Goal: Task Accomplishment & Management: Use online tool/utility

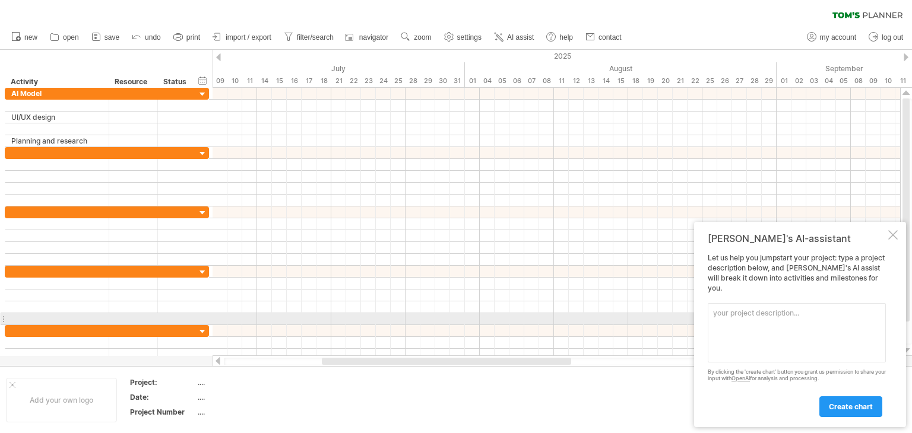
click at [771, 325] on textarea at bounding box center [797, 332] width 178 height 59
type textarea "o"
type textarea "i"
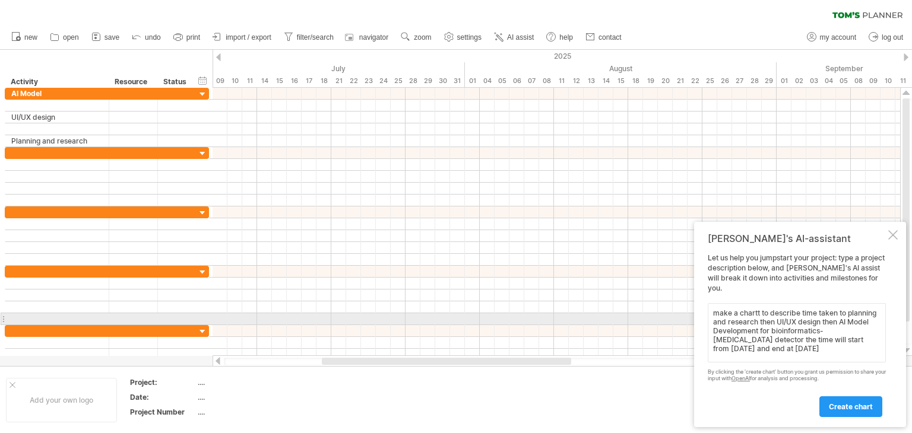
scroll to position [5, 0]
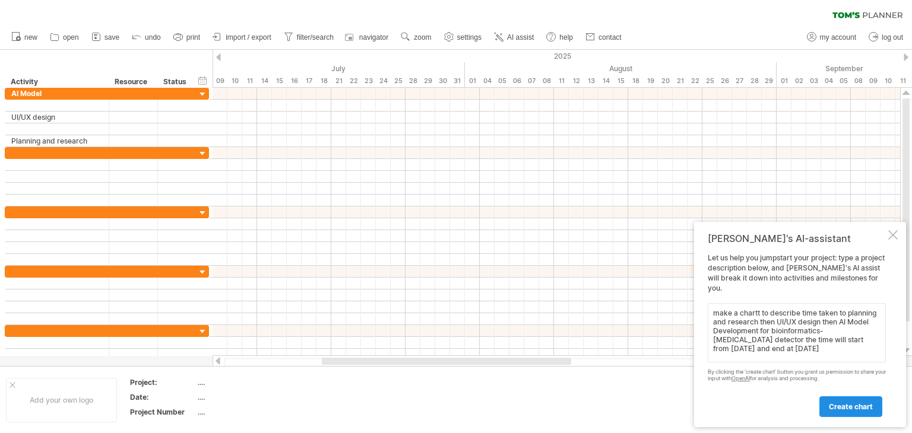
type textarea "make a chartt to describe time taken to planning and research then UI/UX design…"
click at [871, 406] on span "create chart" at bounding box center [851, 407] width 44 height 9
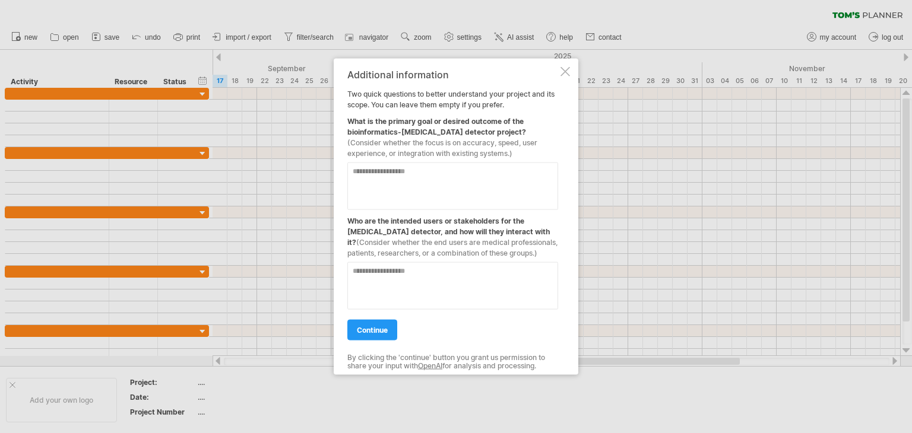
click at [444, 189] on textarea at bounding box center [452, 187] width 211 height 48
type textarea "**********"
click at [435, 273] on textarea at bounding box center [452, 286] width 211 height 48
type textarea "*"
type textarea "**********"
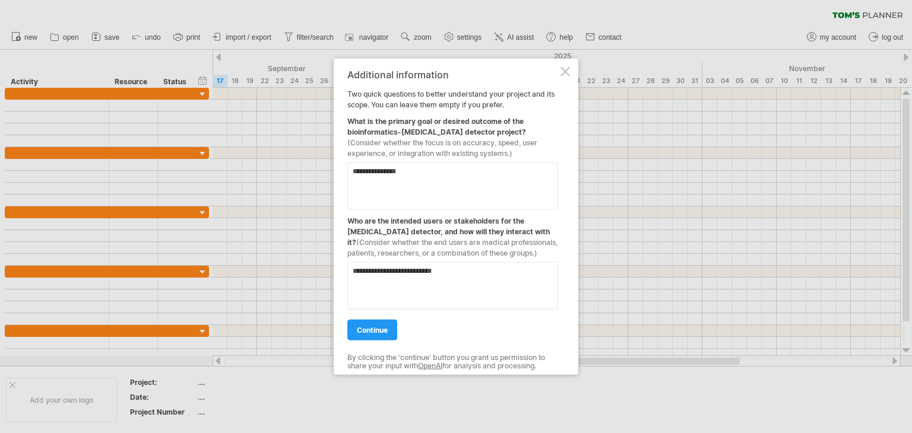
click at [434, 167] on textarea "**********" at bounding box center [452, 187] width 211 height 48
type textarea "**********"
click at [389, 332] on link "continue" at bounding box center [372, 330] width 50 height 21
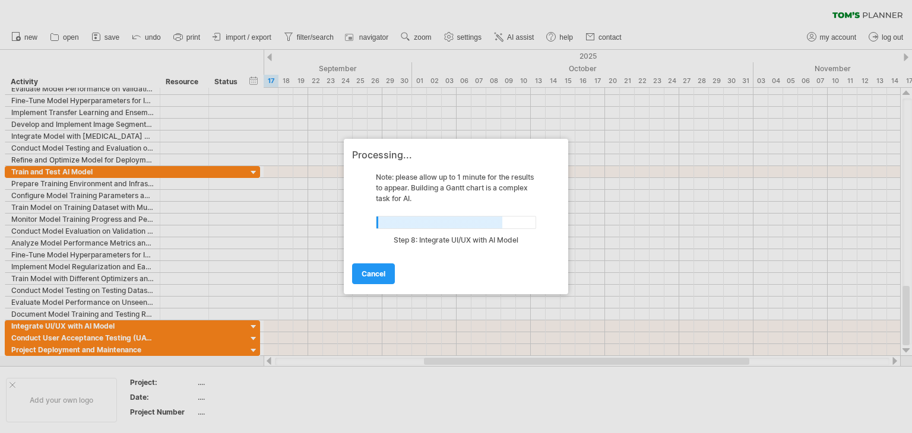
click at [613, 398] on div at bounding box center [456, 216] width 912 height 433
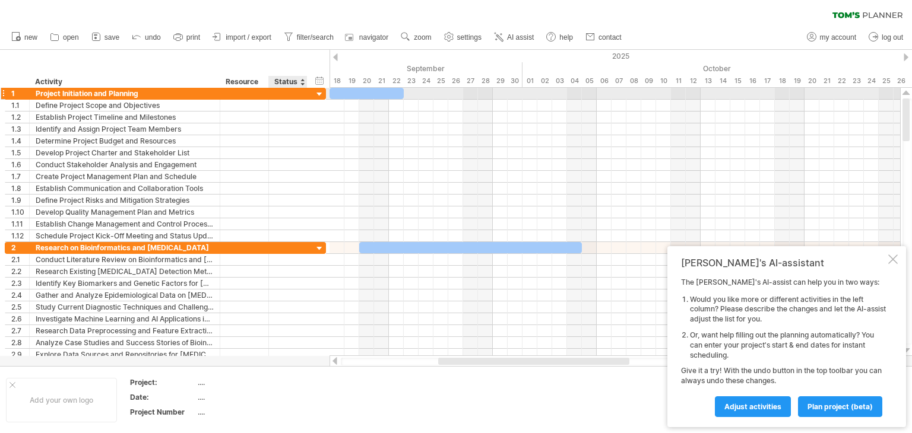
click at [318, 89] on div at bounding box center [319, 94] width 11 height 11
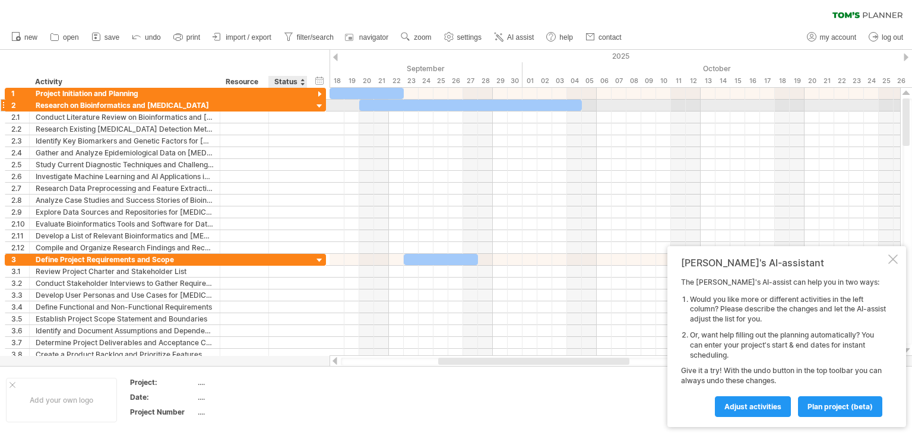
click at [318, 103] on div at bounding box center [319, 106] width 11 height 11
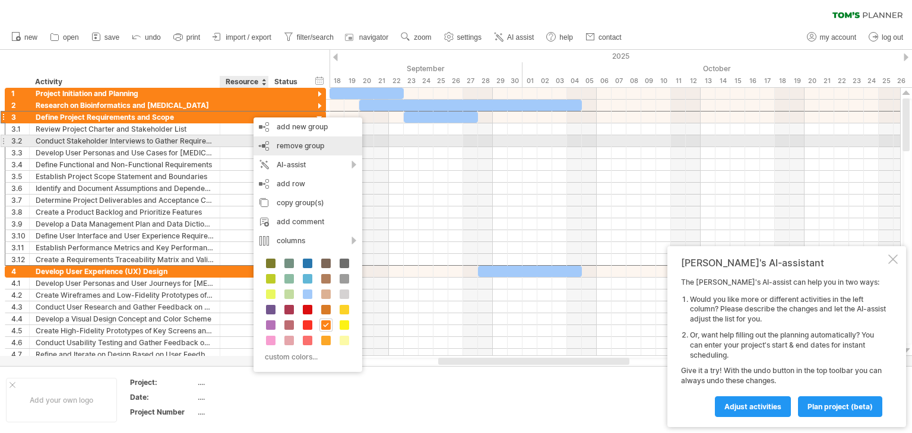
click at [284, 141] on div "remove group remove selected groups" at bounding box center [308, 146] width 109 height 19
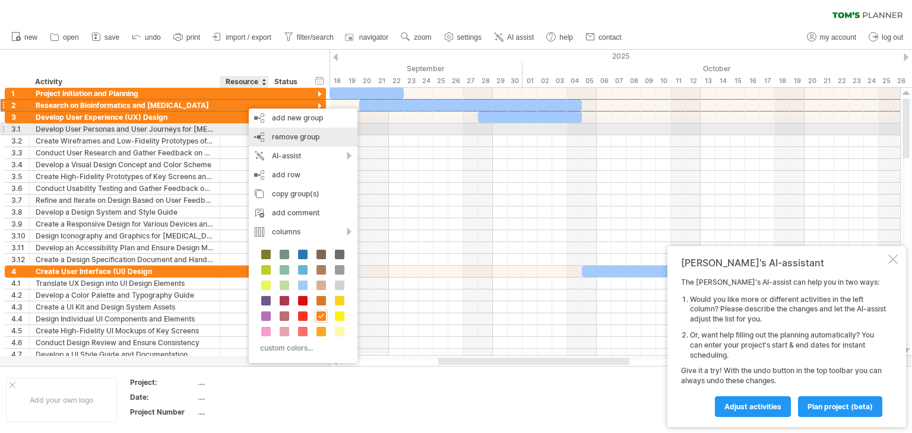
click at [259, 133] on div "remove group remove selected groups" at bounding box center [303, 137] width 109 height 19
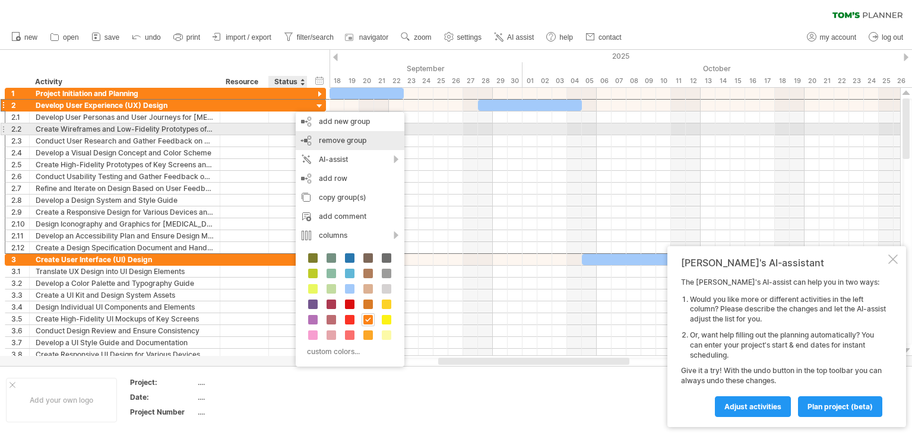
click at [318, 134] on div "remove group remove selected groups" at bounding box center [350, 140] width 109 height 19
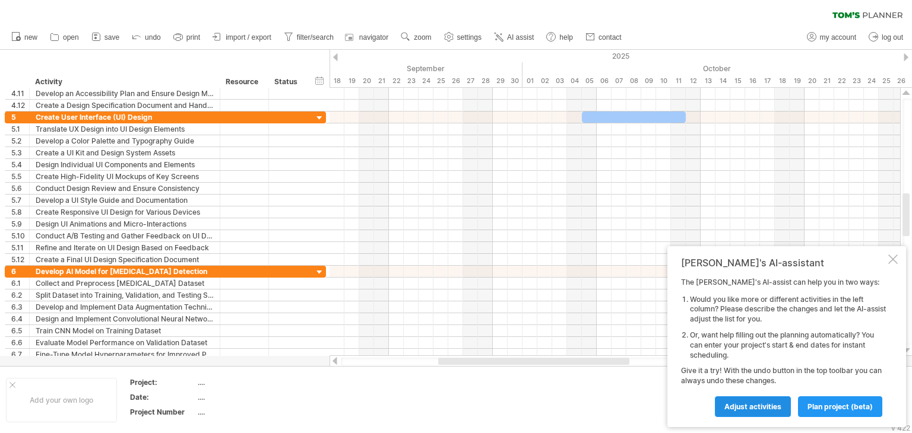
click at [781, 404] on span "Adjust activities" at bounding box center [752, 407] width 57 height 9
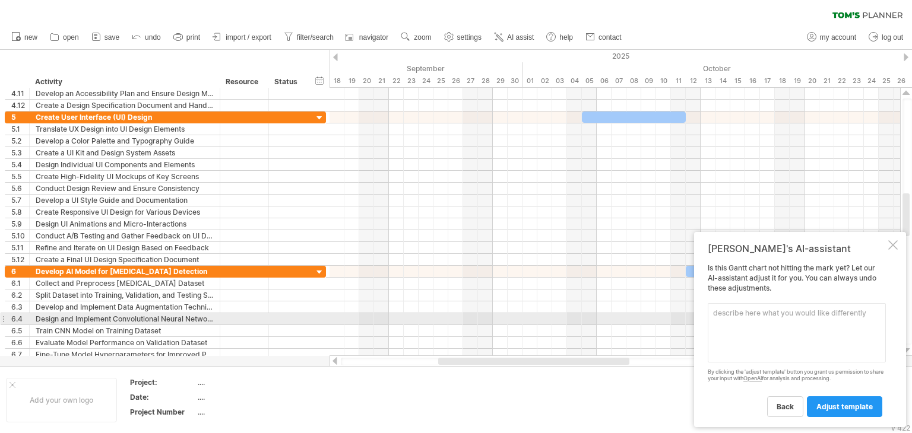
click at [781, 315] on textarea at bounding box center [797, 332] width 178 height 59
type textarea "i"
type textarea "g"
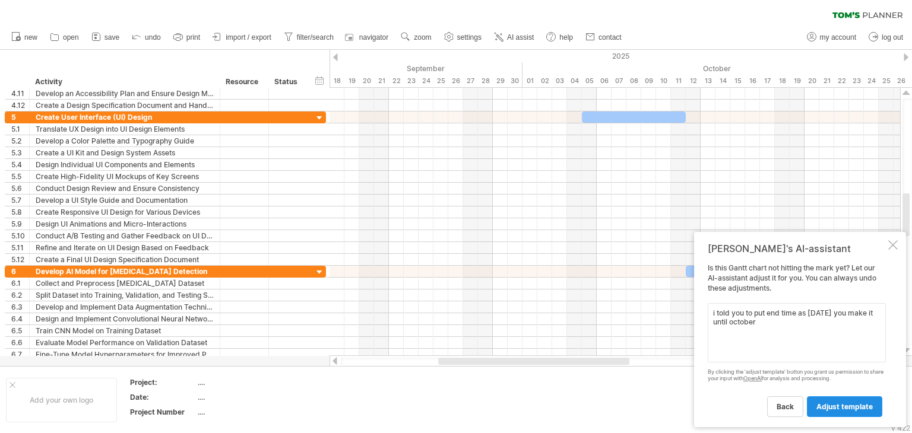
type textarea "i told you to put end time as [DATE] you make it until october"
click at [836, 412] on link "adjust template" at bounding box center [844, 407] width 75 height 21
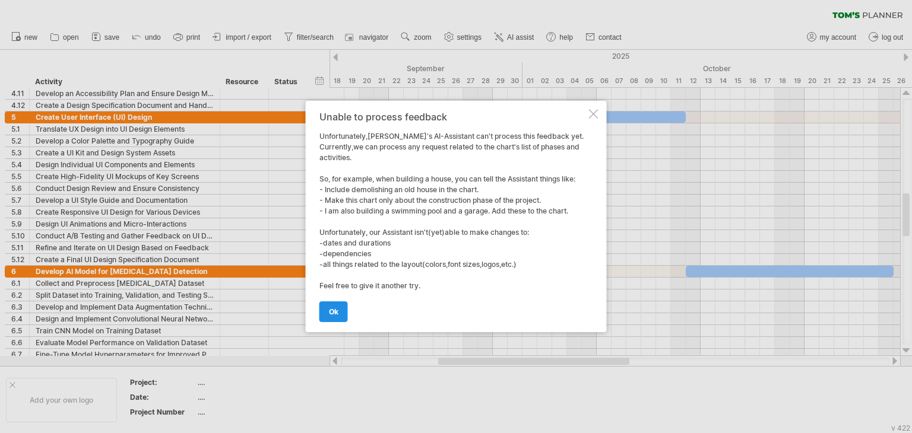
click at [340, 307] on link "ok" at bounding box center [333, 312] width 29 height 21
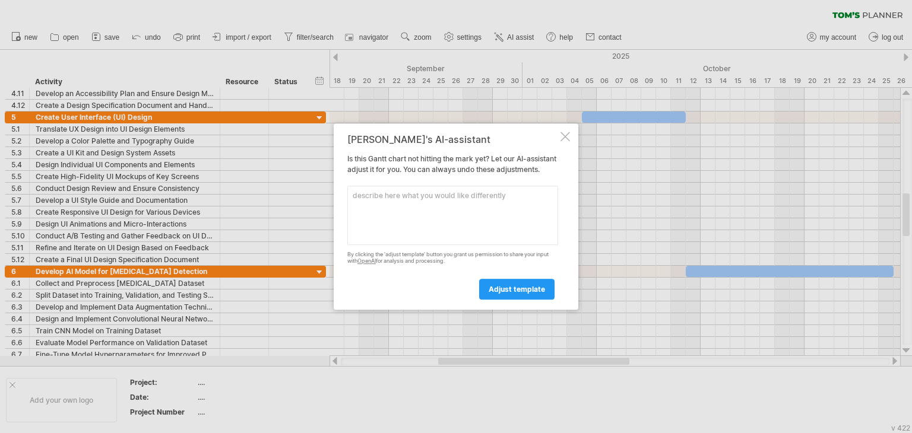
click at [362, 201] on textarea at bounding box center [452, 215] width 211 height 59
type textarea "m"
type textarea "put essential points and make the chart end at [DATE]"
click at [503, 292] on span "adjust template" at bounding box center [517, 289] width 56 height 9
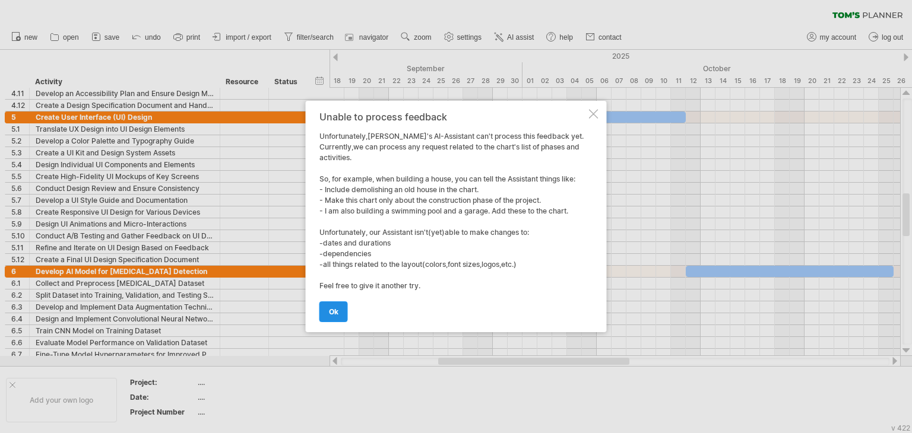
click at [331, 309] on span "ok" at bounding box center [334, 312] width 10 height 9
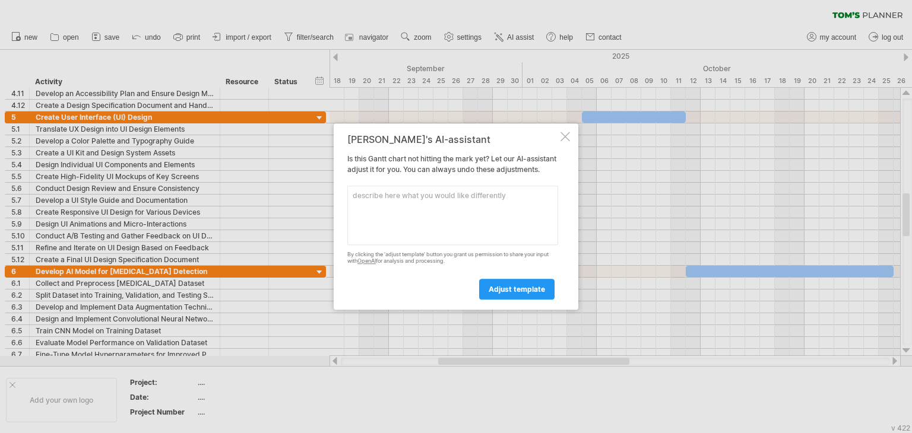
click at [564, 135] on div at bounding box center [566, 137] width 10 height 10
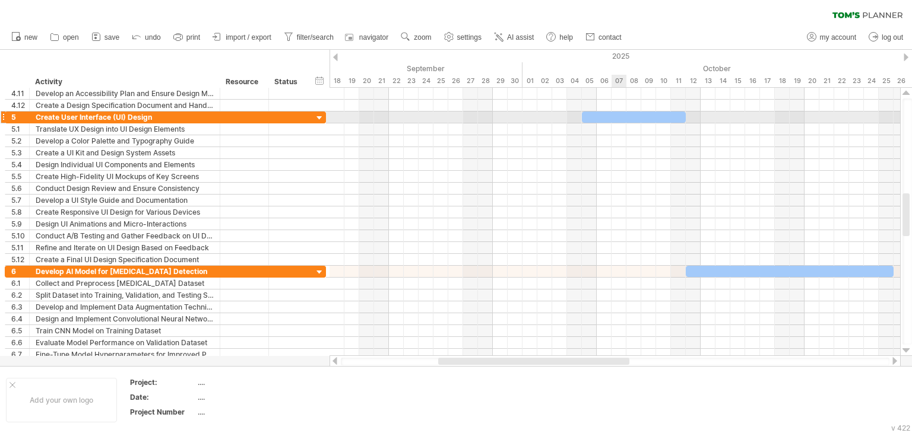
click at [612, 124] on div at bounding box center [615, 130] width 571 height 12
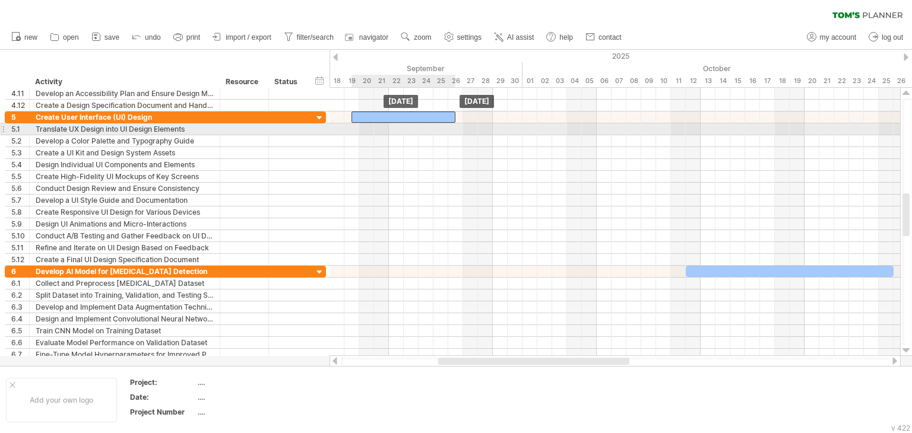
drag, startPoint x: 613, startPoint y: 119, endPoint x: 384, endPoint y: 124, distance: 229.3
click at [384, 124] on div "[DATE] [DATE]" at bounding box center [615, 222] width 571 height 268
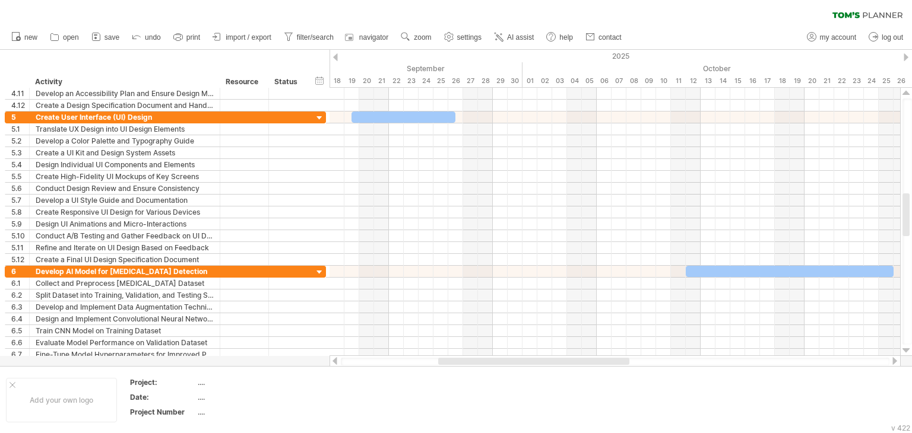
click at [335, 58] on div at bounding box center [335, 57] width 5 height 8
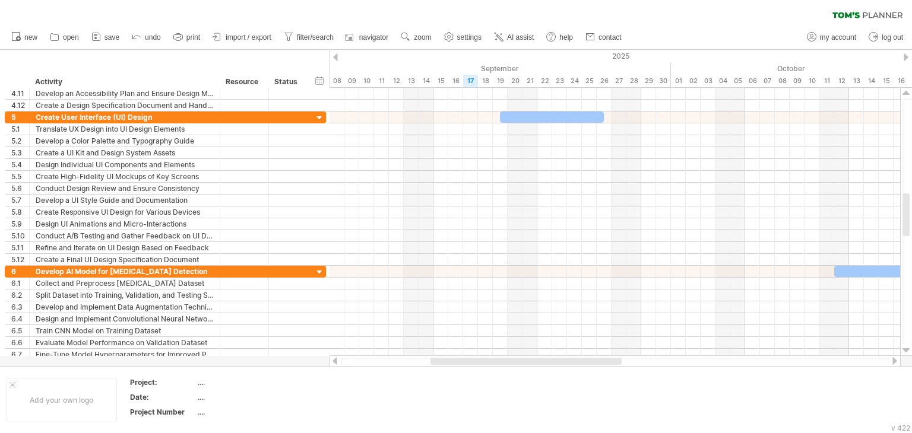
click at [335, 58] on div at bounding box center [335, 57] width 5 height 8
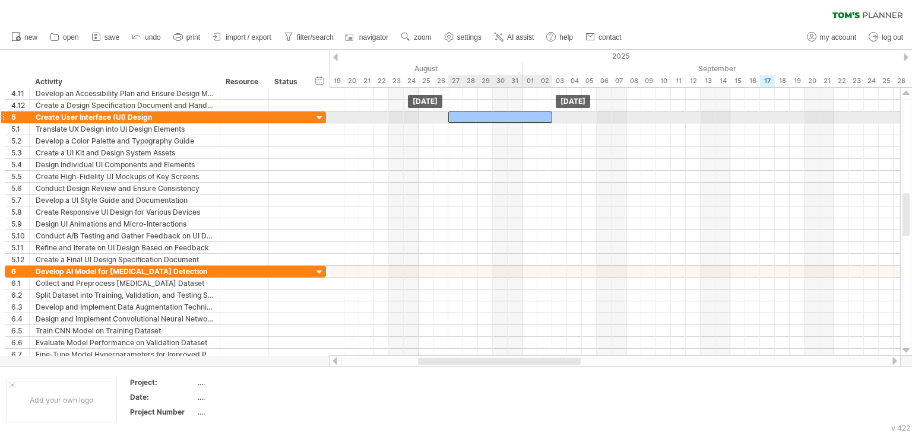
drag, startPoint x: 846, startPoint y: 119, endPoint x: 499, endPoint y: 119, distance: 346.2
click at [499, 119] on div at bounding box center [500, 117] width 104 height 11
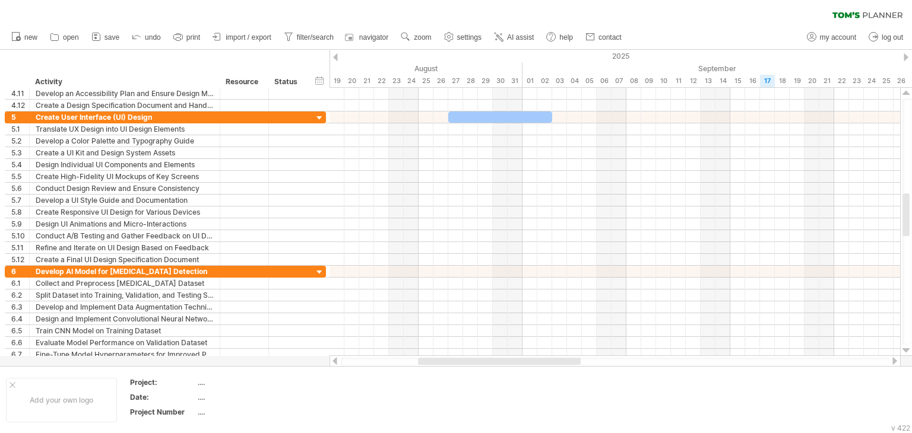
click at [334, 57] on div at bounding box center [335, 57] width 5 height 8
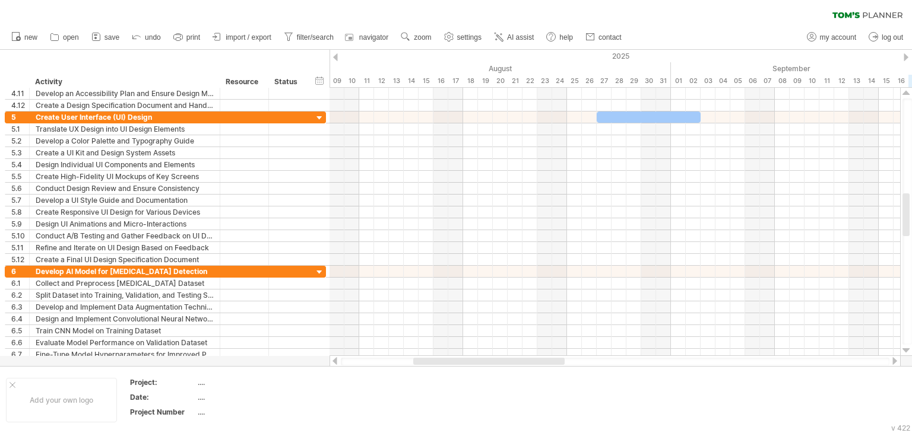
click at [334, 57] on div at bounding box center [335, 57] width 5 height 8
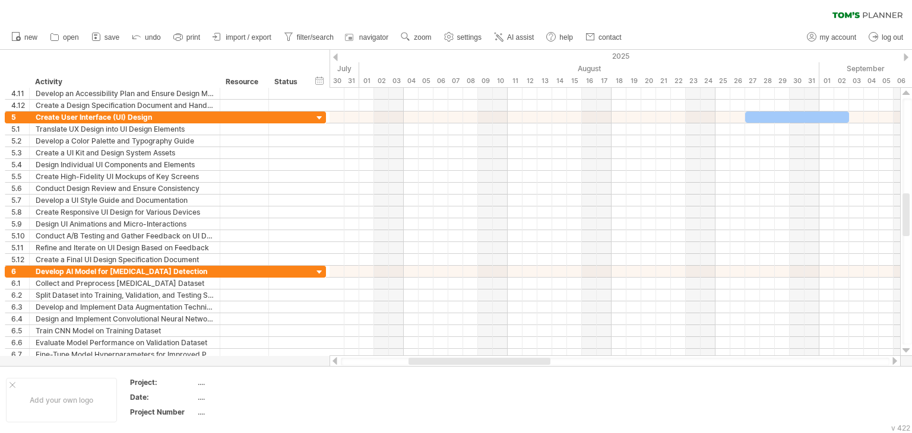
click at [334, 57] on div at bounding box center [335, 57] width 5 height 8
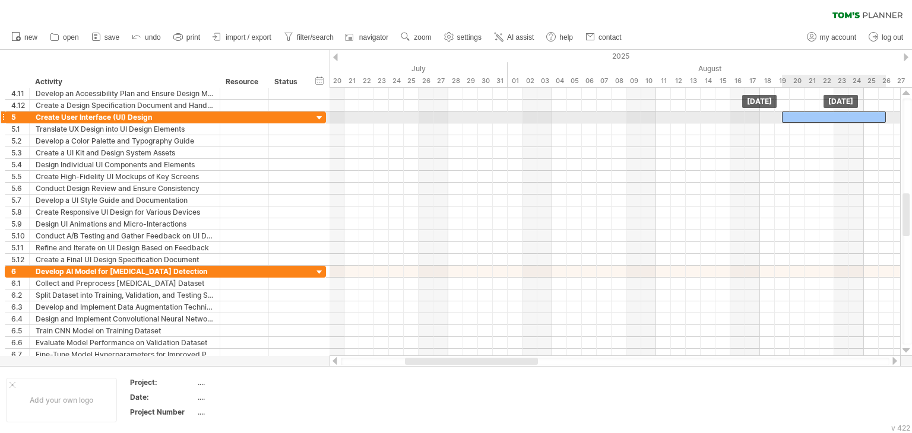
drag, startPoint x: 897, startPoint y: 115, endPoint x: 789, endPoint y: 113, distance: 108.7
click at [789, 113] on div at bounding box center [834, 117] width 104 height 11
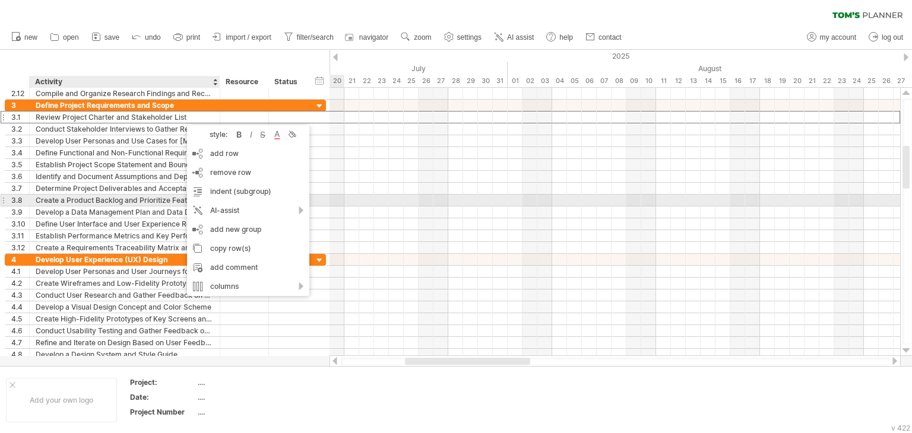
click at [318, 200] on div "**********" at bounding box center [165, 201] width 321 height 12
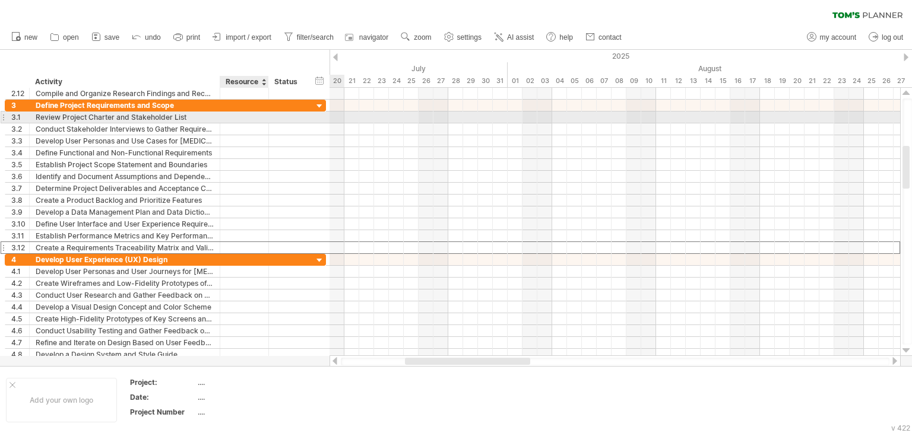
drag, startPoint x: 309, startPoint y: 243, endPoint x: 238, endPoint y: 121, distance: 141.6
click at [238, 121] on div "**********" at bounding box center [165, 177] width 321 height 154
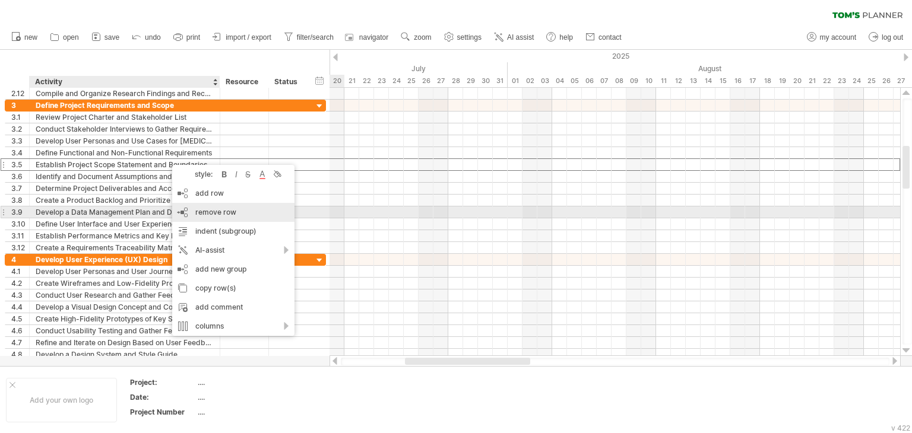
click at [230, 211] on span "remove row" at bounding box center [215, 212] width 41 height 9
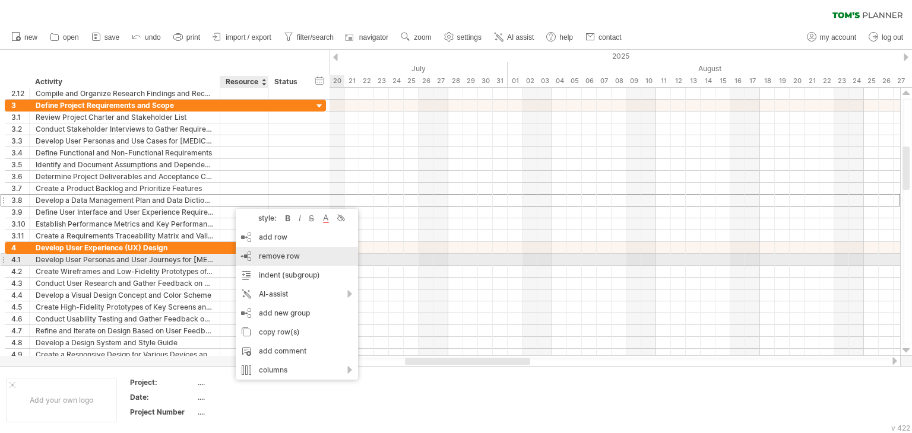
click at [259, 258] on span "remove row" at bounding box center [279, 256] width 41 height 9
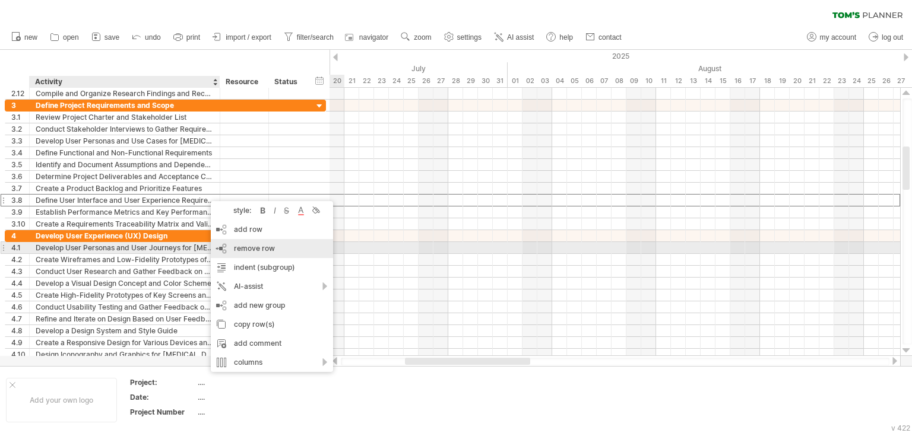
click at [242, 247] on span "remove row" at bounding box center [254, 248] width 41 height 9
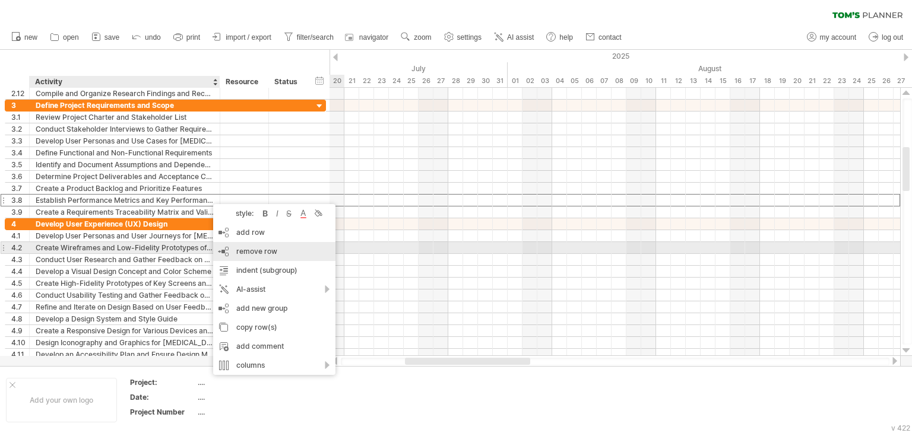
click at [243, 248] on span "remove row" at bounding box center [256, 251] width 41 height 9
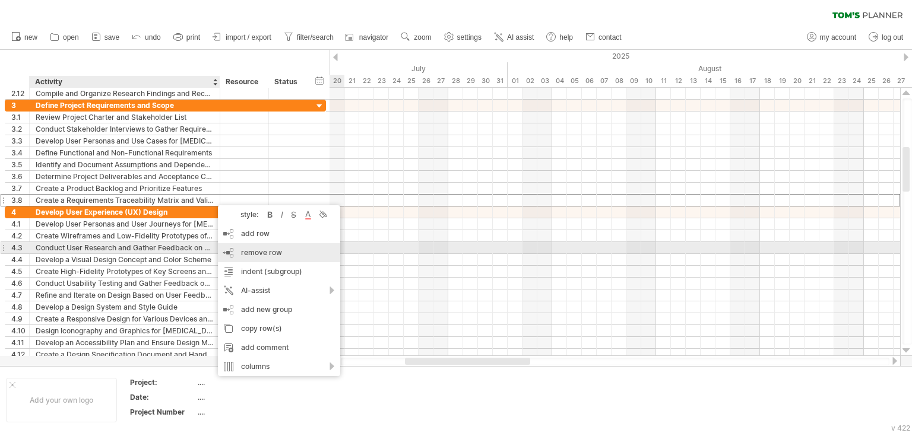
click at [253, 253] on span "remove row" at bounding box center [261, 252] width 41 height 9
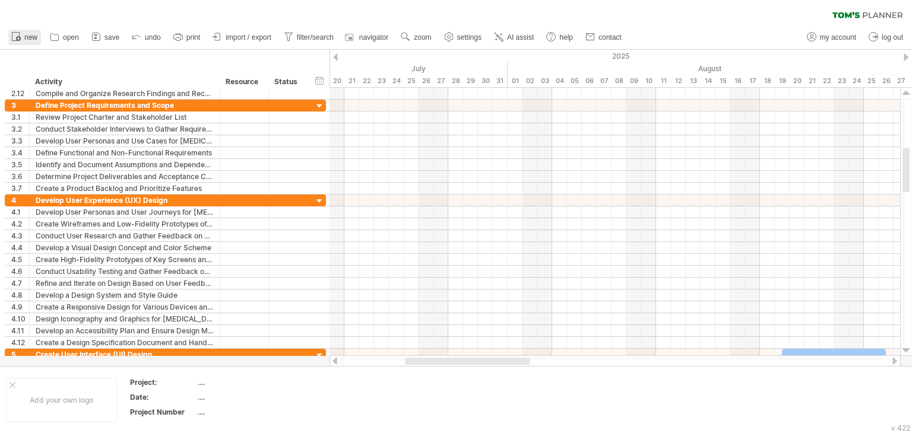
click at [15, 34] on icon at bounding box center [16, 36] width 12 height 12
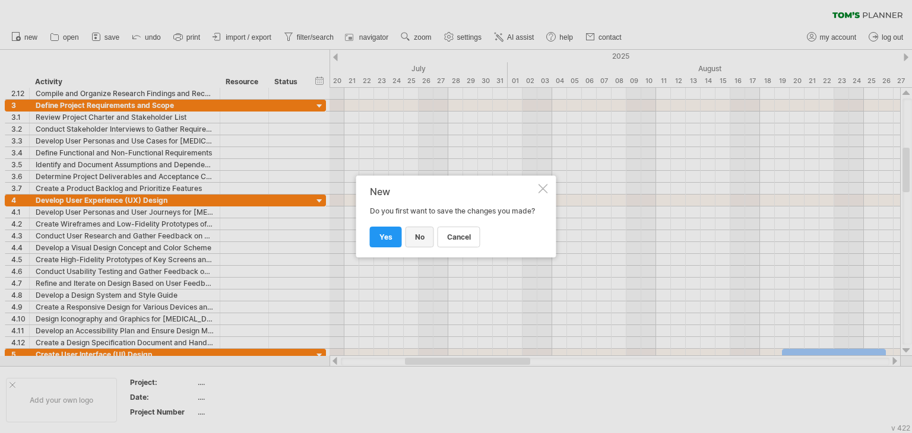
click at [422, 242] on span "no" at bounding box center [420, 237] width 10 height 9
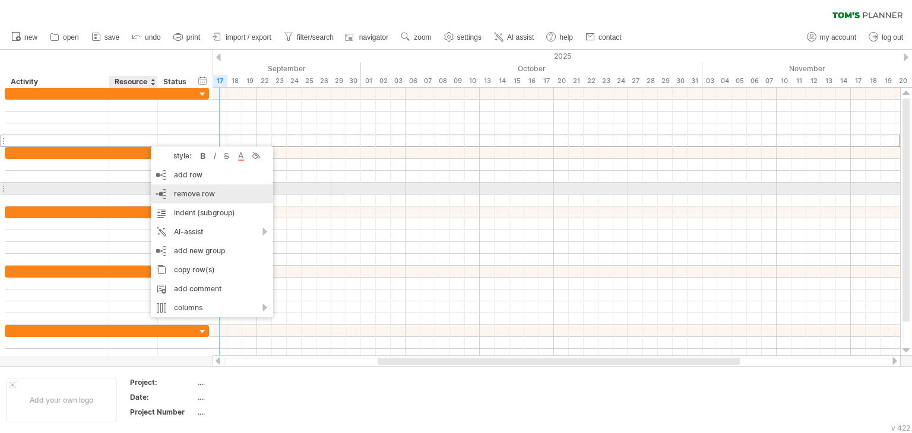
click at [191, 191] on span "remove row" at bounding box center [194, 193] width 41 height 9
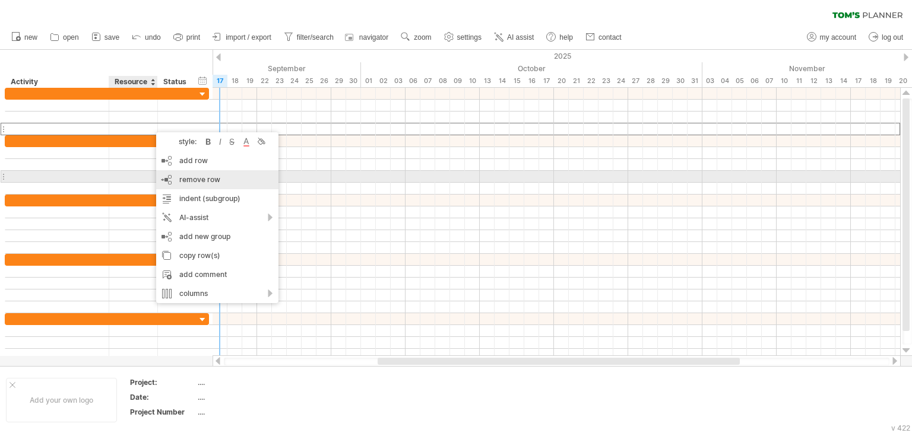
click at [191, 180] on span "remove row" at bounding box center [199, 179] width 41 height 9
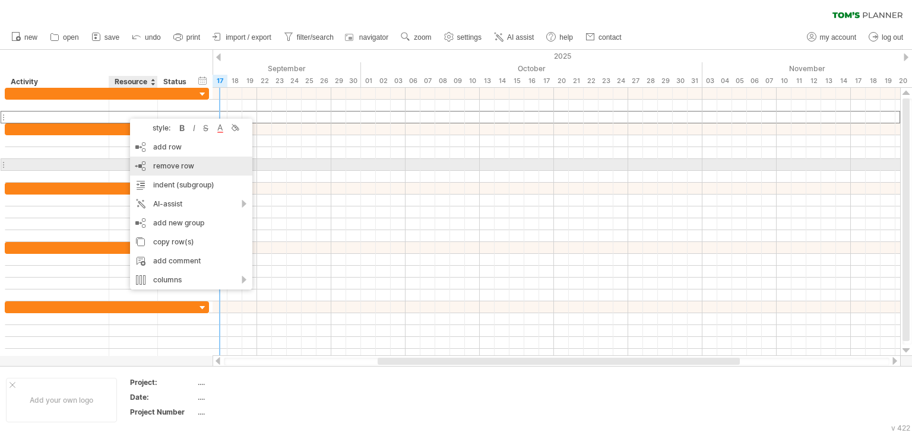
click at [167, 162] on span "remove row" at bounding box center [173, 166] width 41 height 9
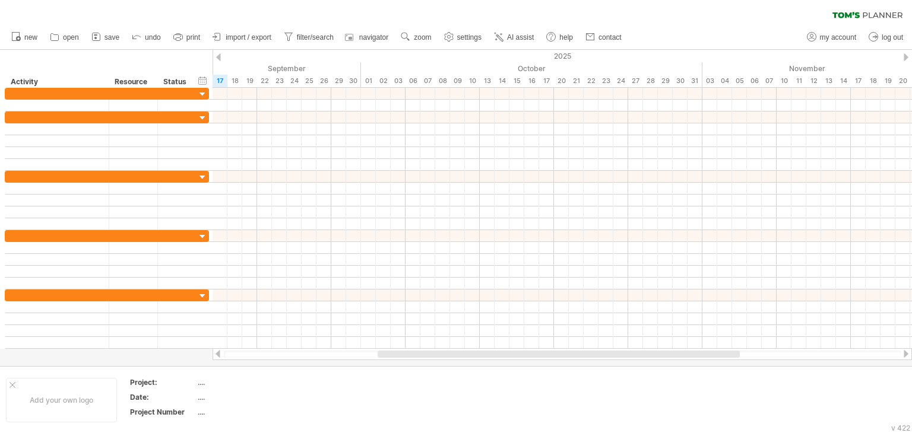
click at [217, 55] on div at bounding box center [218, 57] width 5 height 8
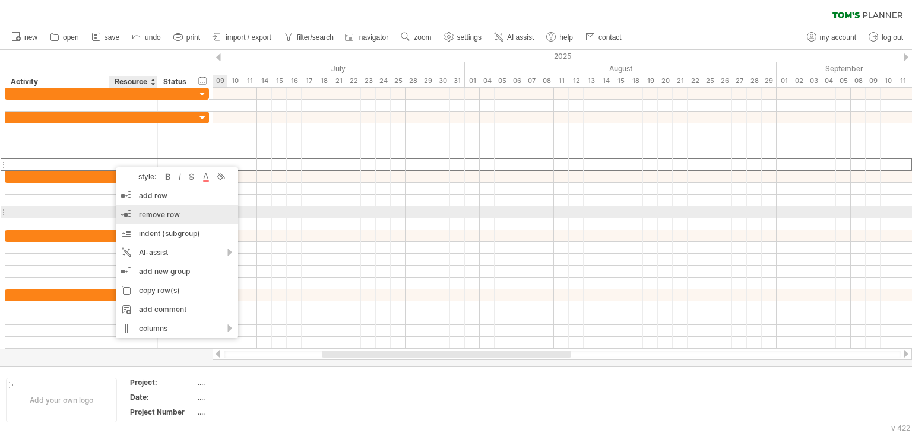
click at [150, 211] on span "remove row" at bounding box center [159, 214] width 41 height 9
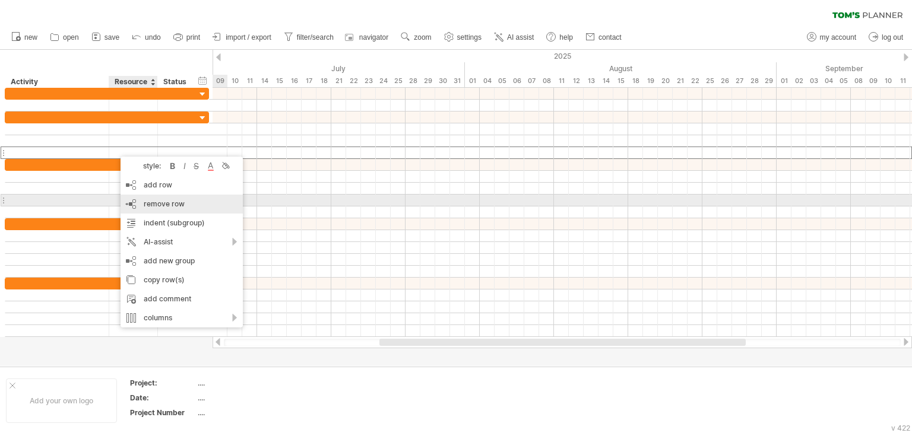
click at [150, 201] on span "remove row" at bounding box center [164, 204] width 41 height 9
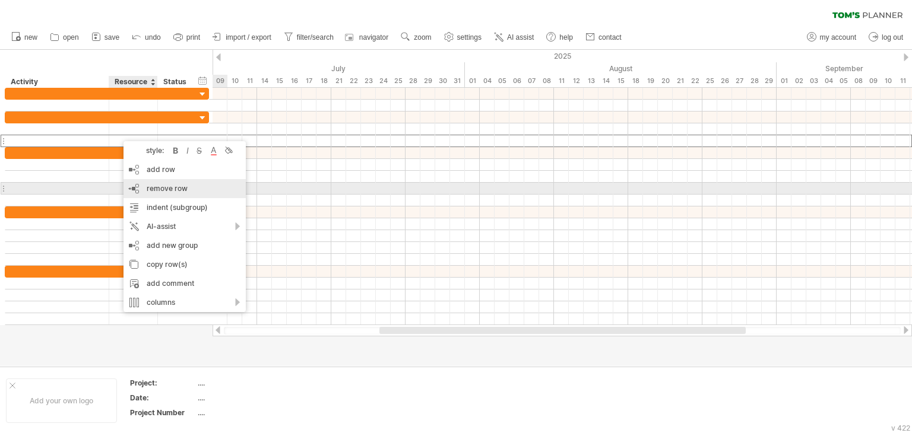
click at [151, 185] on span "remove row" at bounding box center [167, 188] width 41 height 9
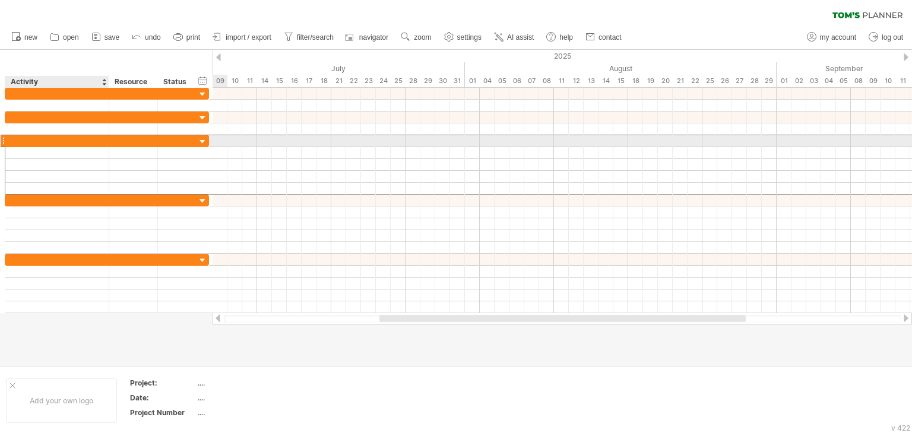
click at [81, 138] on div at bounding box center [56, 140] width 91 height 11
type input "*"
type input "**********"
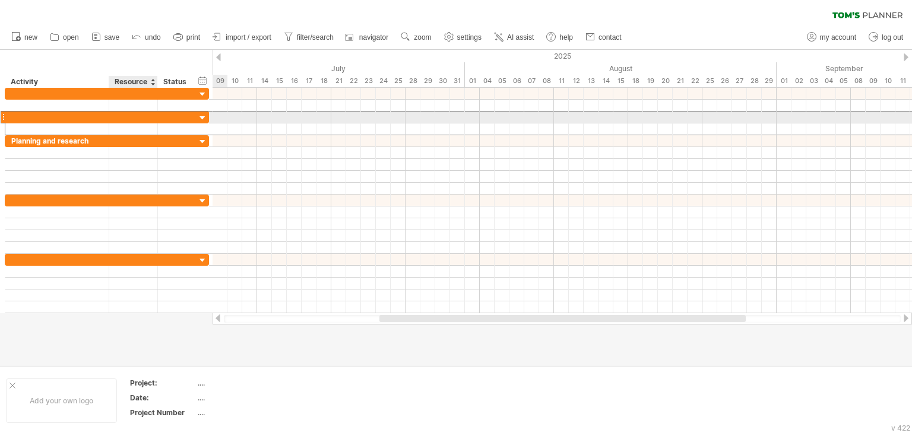
click at [138, 119] on div at bounding box center [133, 117] width 36 height 11
click at [29, 116] on div at bounding box center [56, 117] width 91 height 11
type input "*"
click at [15, 117] on div at bounding box center [56, 117] width 91 height 11
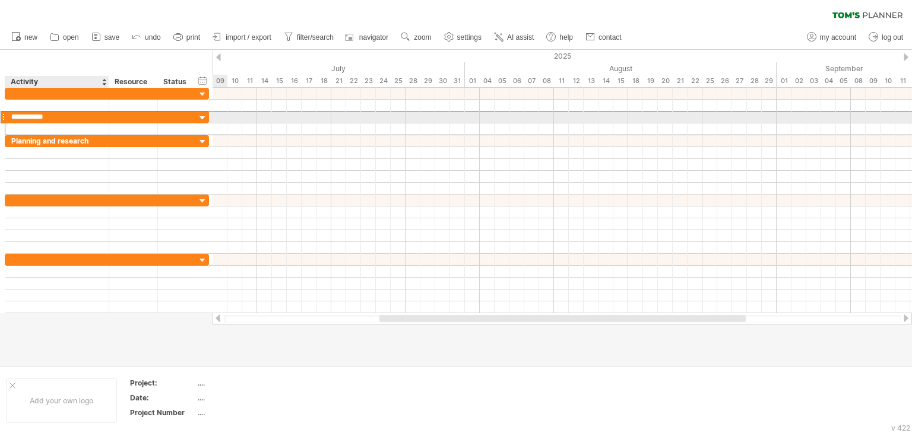
type input "**********"
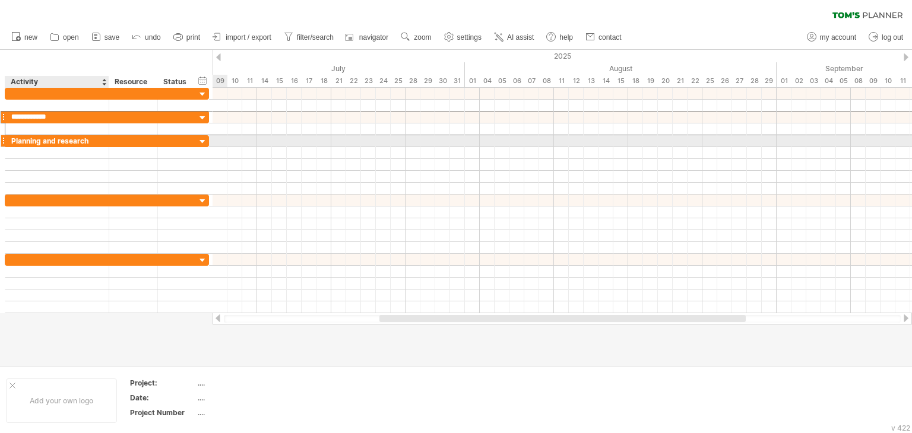
click at [100, 138] on div "Planning and research" at bounding box center [56, 140] width 91 height 11
click at [59, 138] on input "**********" at bounding box center [56, 140] width 91 height 11
type input "**********"
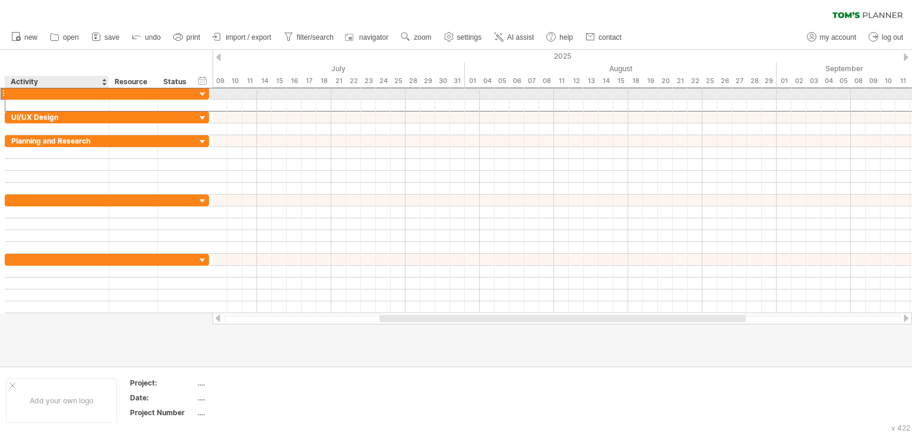
click at [75, 90] on div at bounding box center [56, 93] width 91 height 11
click at [99, 93] on div at bounding box center [56, 93] width 91 height 11
drag, startPoint x: 330, startPoint y: 97, endPoint x: 451, endPoint y: 91, distance: 120.7
click at [451, 93] on div at bounding box center [563, 94] width 700 height 12
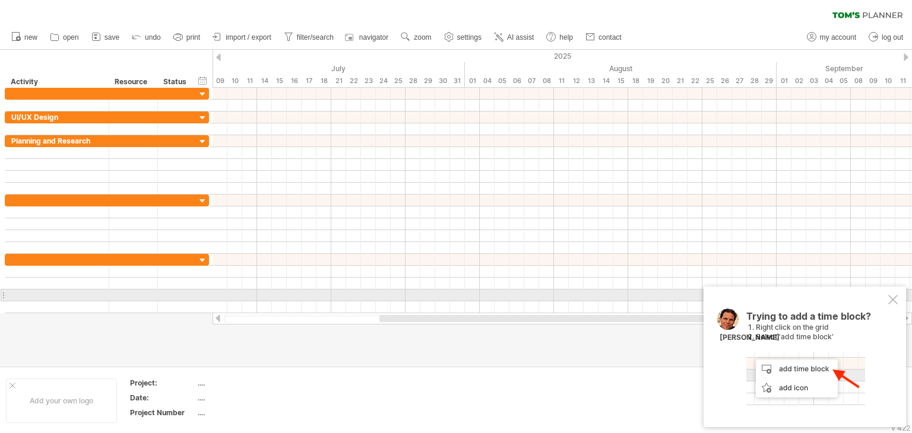
click at [891, 296] on div at bounding box center [893, 300] width 10 height 10
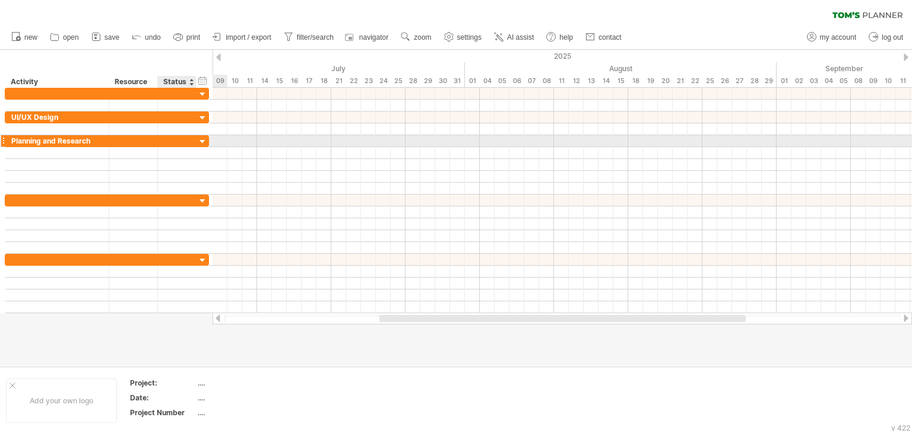
click at [179, 138] on div at bounding box center [177, 140] width 26 height 11
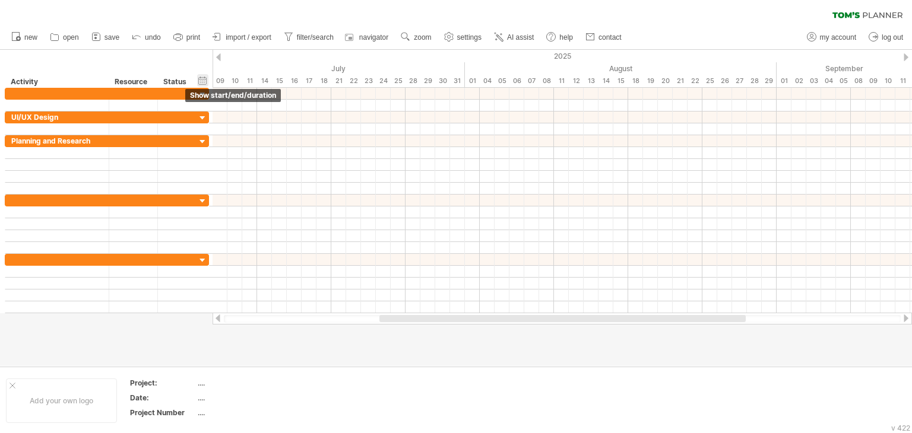
click at [205, 80] on div "hide start/end/duration show start/end/duration" at bounding box center [202, 80] width 11 height 12
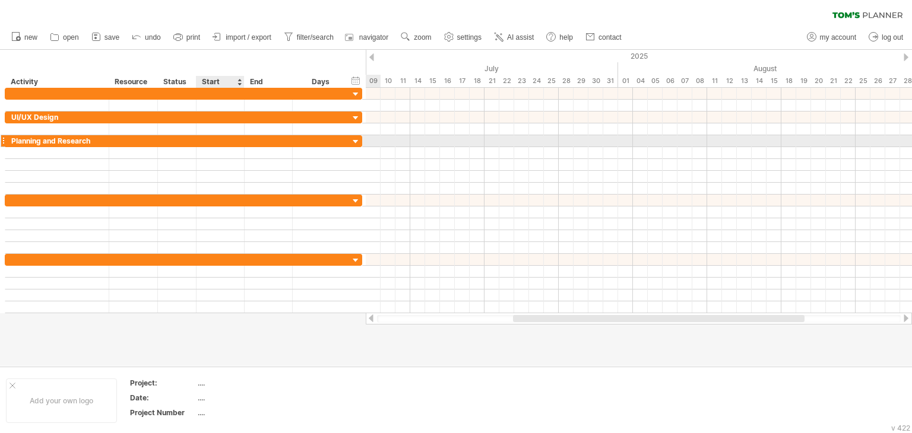
click at [219, 141] on div at bounding box center [221, 140] width 48 height 11
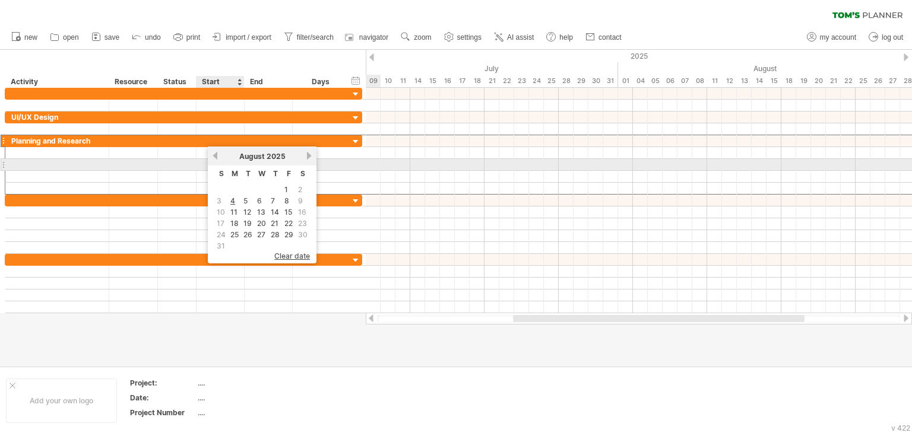
click at [216, 160] on link "previous" at bounding box center [215, 155] width 9 height 9
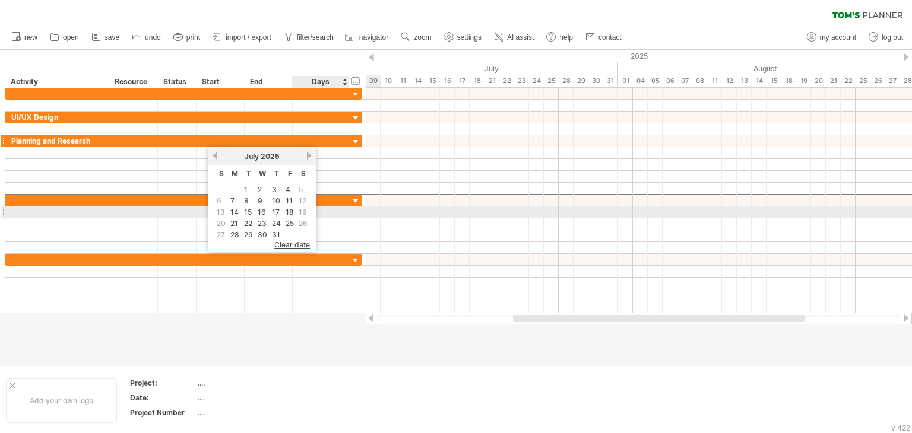
click at [300, 212] on span "19" at bounding box center [303, 212] width 11 height 11
click at [287, 213] on link "18" at bounding box center [289, 212] width 11 height 11
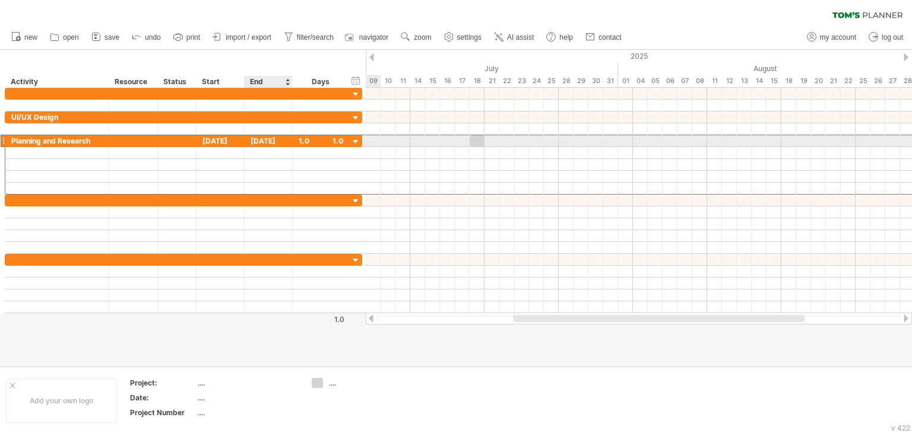
click at [283, 143] on div "[DATE]" at bounding box center [269, 140] width 48 height 11
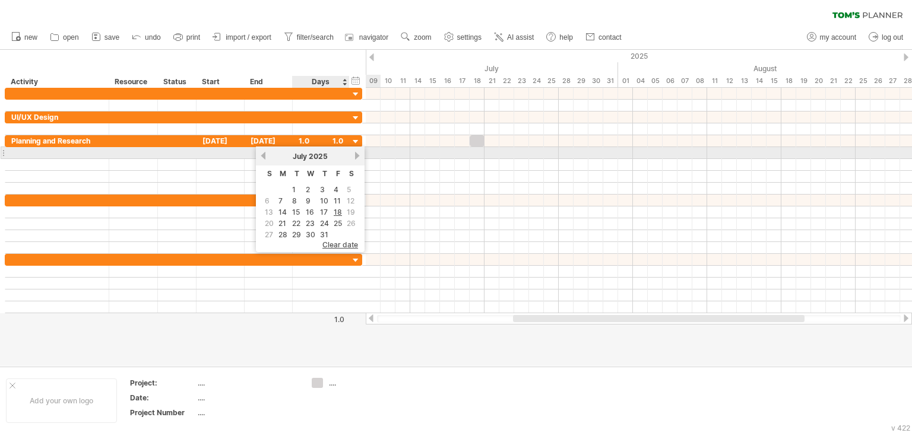
click at [353, 155] on link "next" at bounding box center [357, 155] width 9 height 9
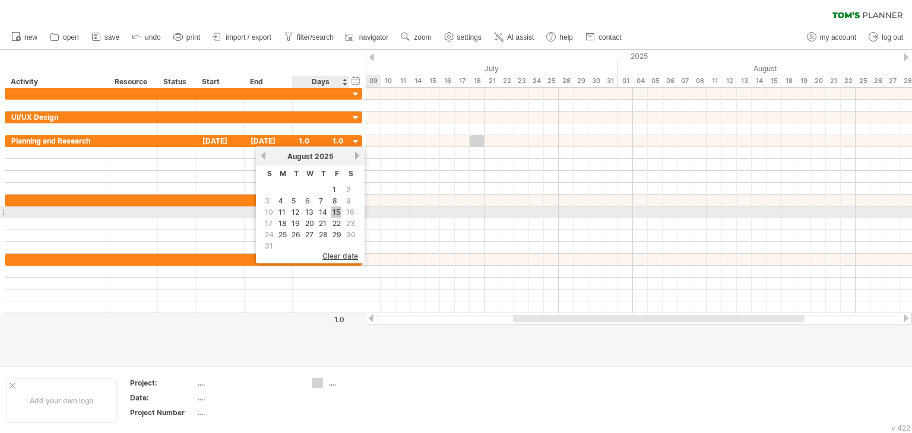
click at [333, 213] on link "15" at bounding box center [336, 212] width 10 height 11
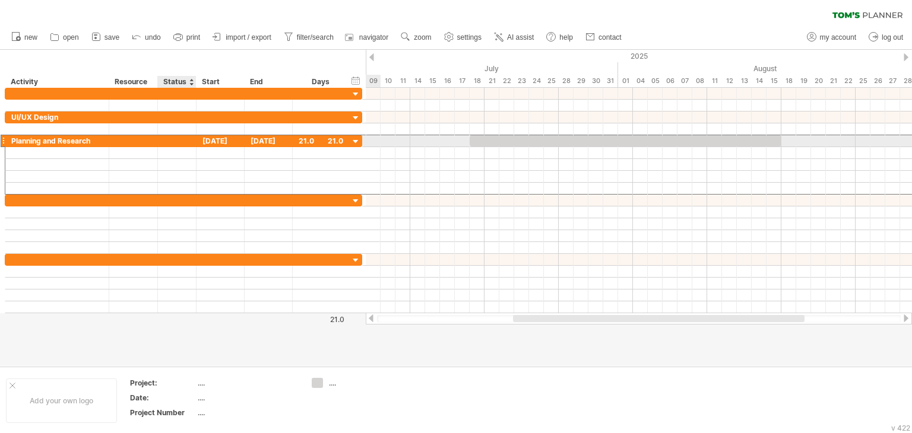
click at [171, 140] on div at bounding box center [177, 140] width 26 height 11
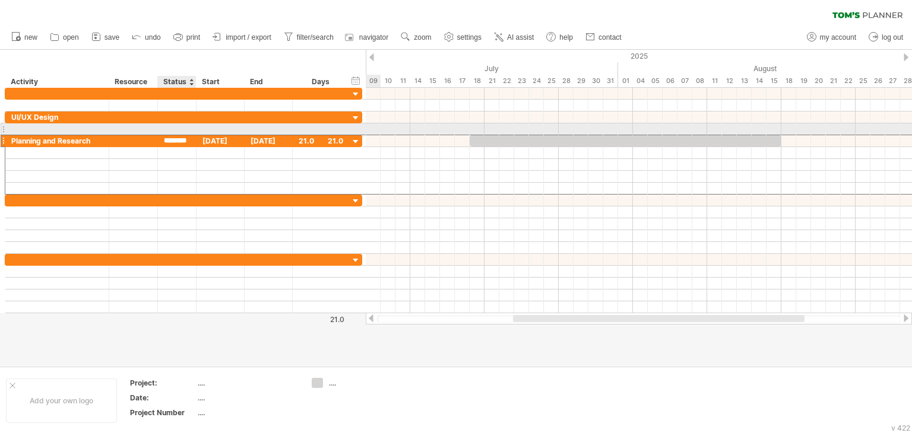
type input "*********"
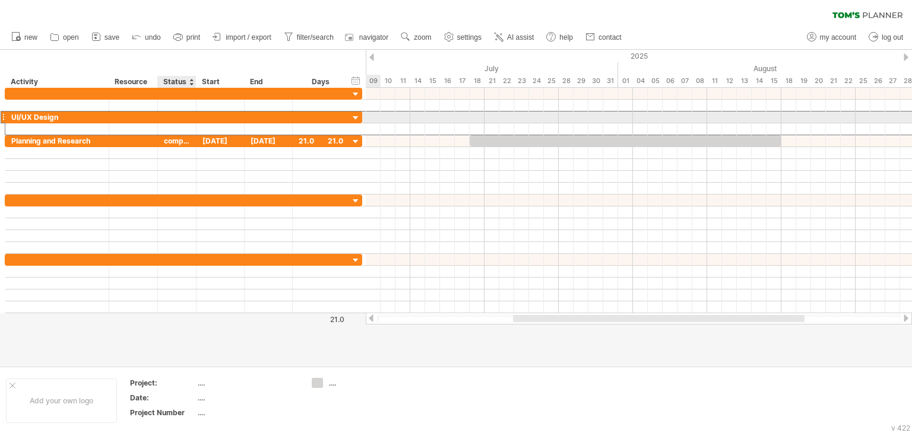
scroll to position [0, 0]
click at [166, 117] on div at bounding box center [177, 117] width 26 height 11
type input "*******"
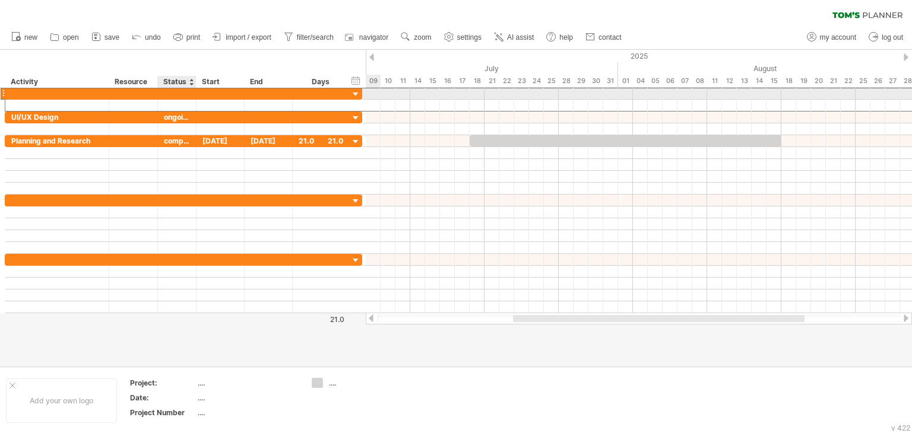
click at [181, 92] on div at bounding box center [177, 93] width 26 height 11
type input "*******"
click at [47, 95] on div at bounding box center [56, 93] width 91 height 11
type input "**********"
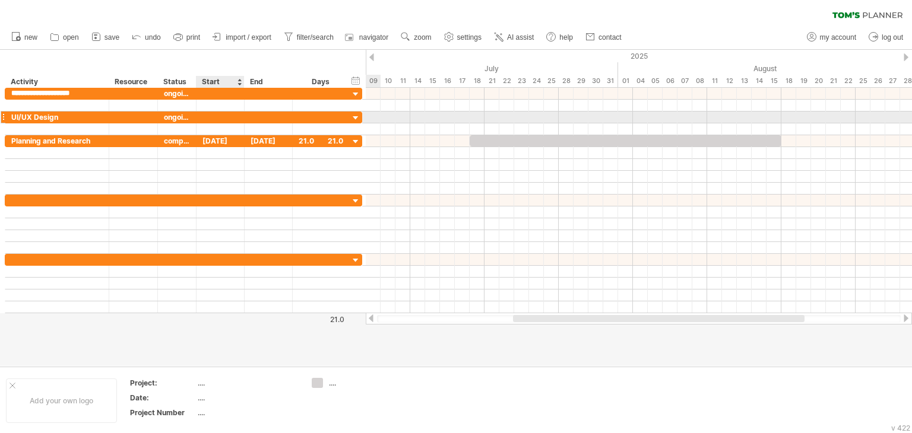
click at [207, 117] on div at bounding box center [221, 117] width 48 height 11
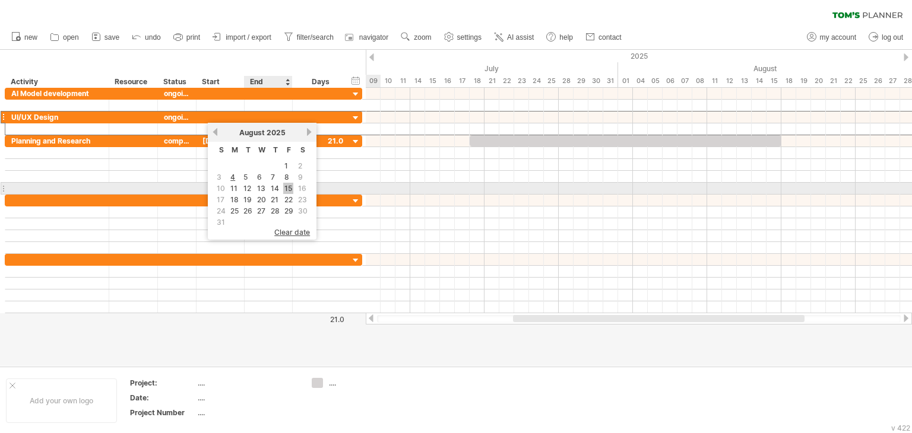
click at [287, 186] on link "15" at bounding box center [288, 188] width 10 height 11
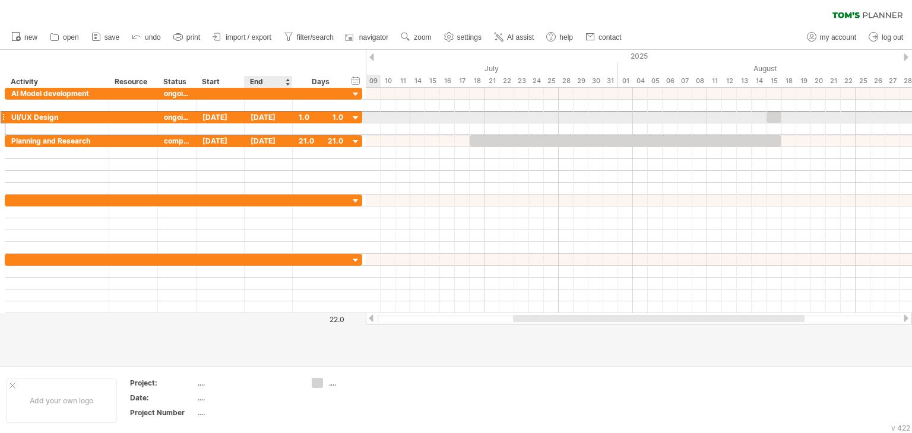
click at [271, 116] on div "[DATE]" at bounding box center [269, 117] width 48 height 11
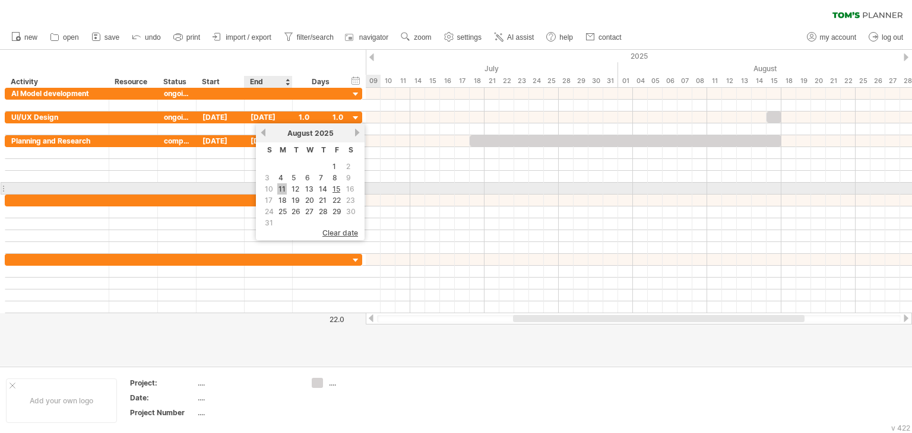
click at [283, 192] on link "11" at bounding box center [282, 188] width 10 height 11
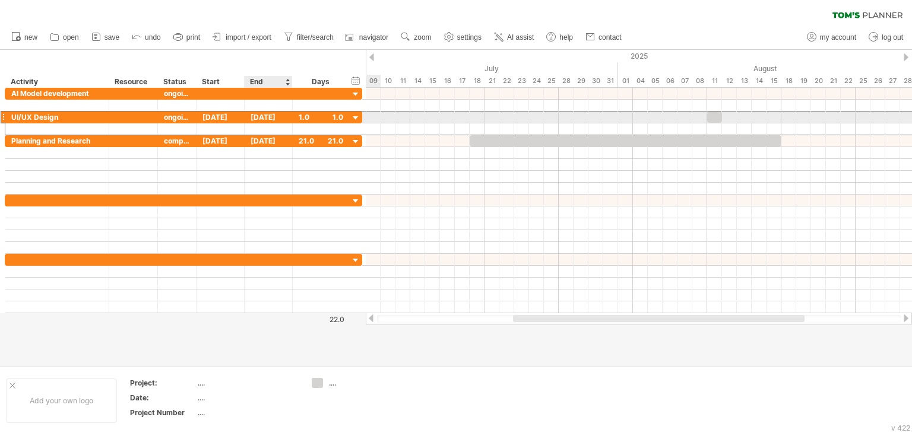
click at [273, 117] on div "[DATE]" at bounding box center [269, 117] width 48 height 11
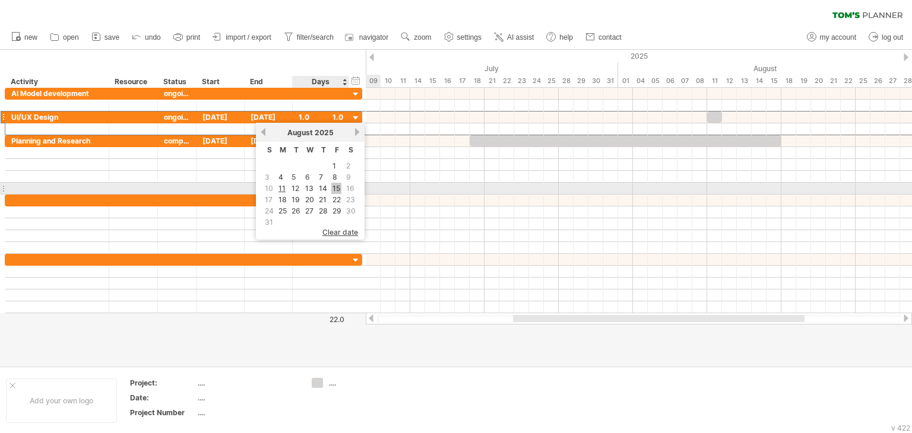
click at [333, 189] on link "15" at bounding box center [336, 188] width 10 height 11
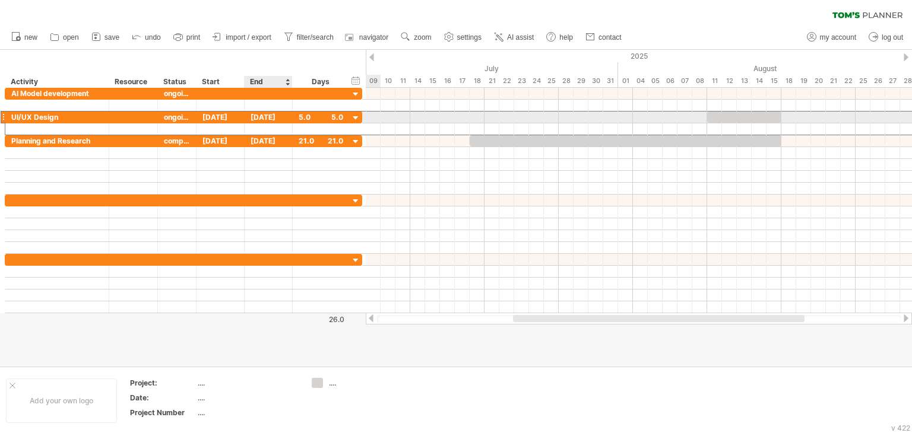
click at [283, 119] on div "[DATE]" at bounding box center [269, 117] width 48 height 11
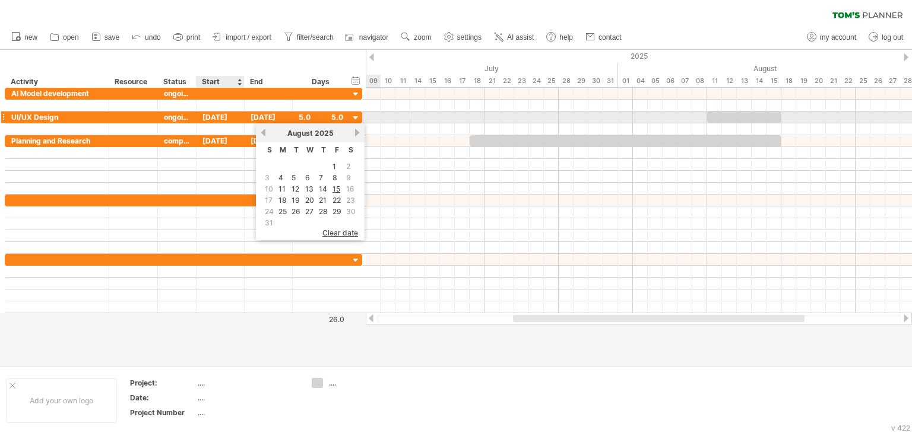
click at [226, 119] on div "[DATE]" at bounding box center [221, 117] width 48 height 11
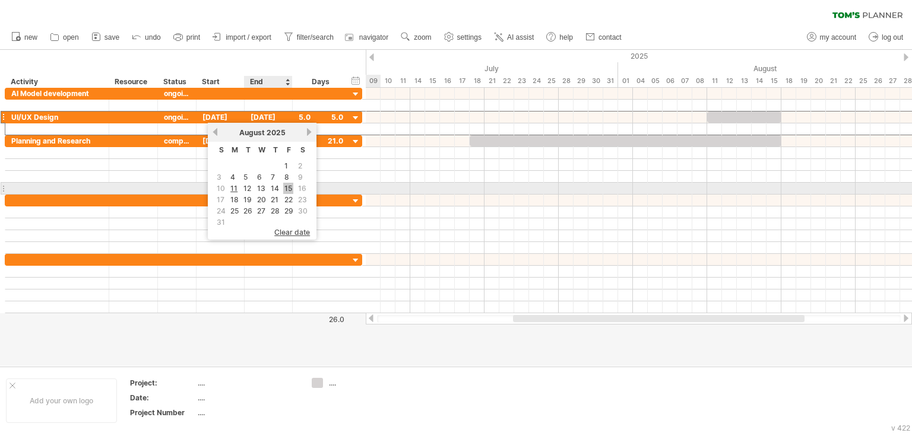
click at [287, 186] on link "15" at bounding box center [288, 188] width 10 height 11
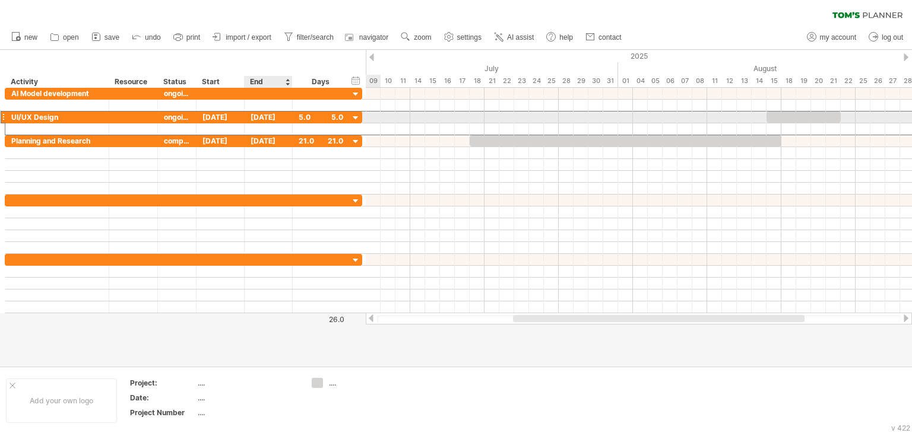
click at [268, 117] on div "[DATE]" at bounding box center [269, 117] width 48 height 11
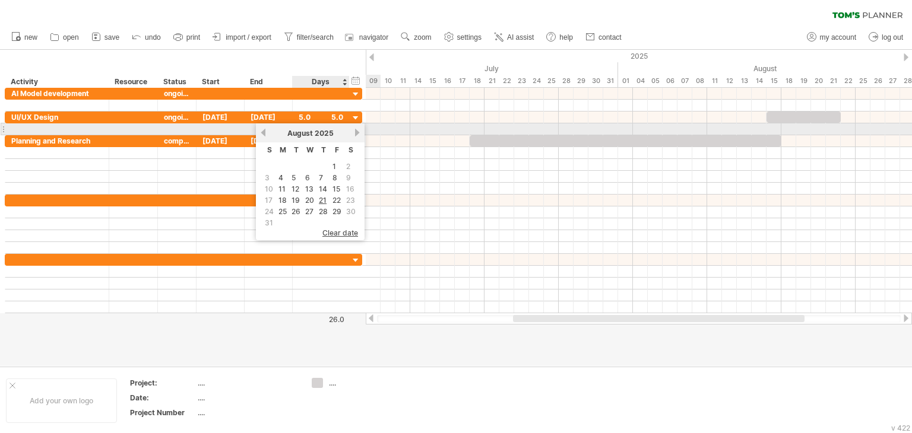
click at [355, 131] on link "next" at bounding box center [357, 132] width 9 height 9
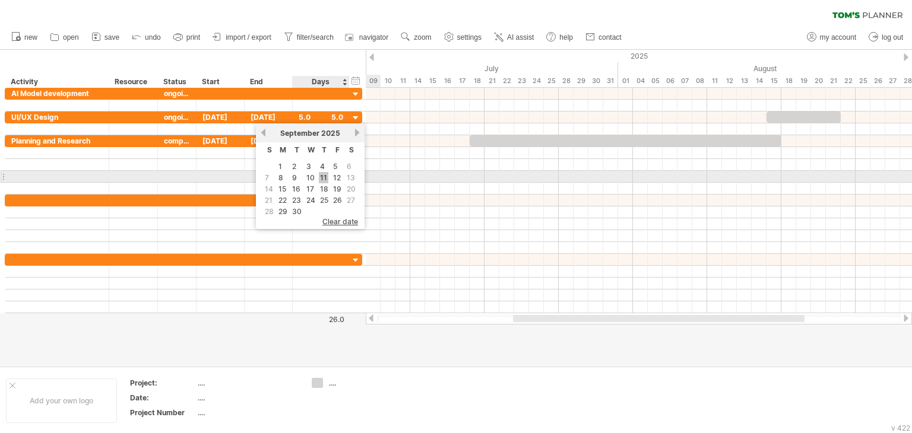
click at [319, 180] on link "11" at bounding box center [324, 177] width 10 height 11
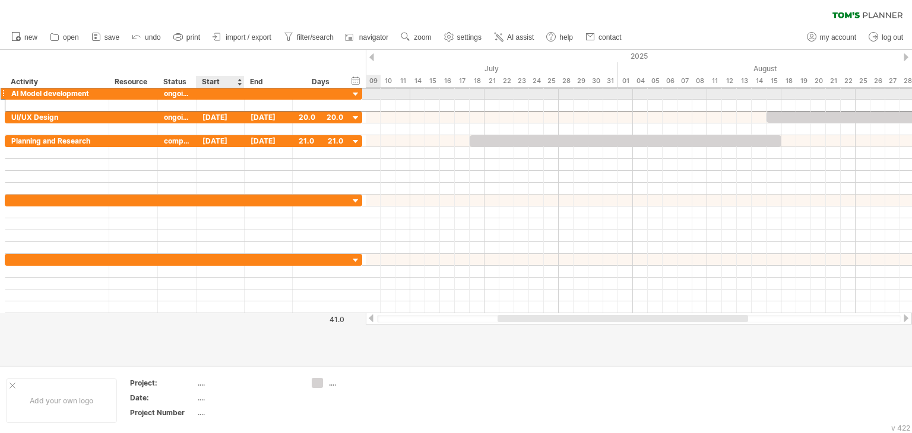
click at [217, 96] on div at bounding box center [221, 93] width 48 height 11
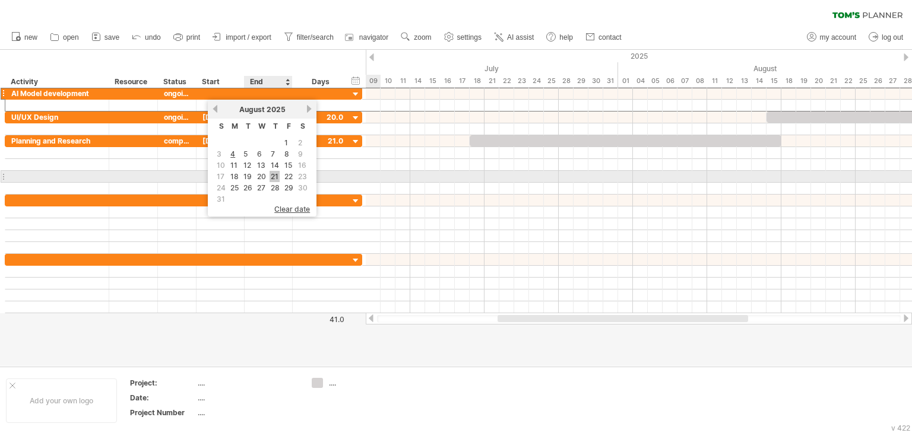
click at [271, 176] on link "21" at bounding box center [275, 176] width 10 height 11
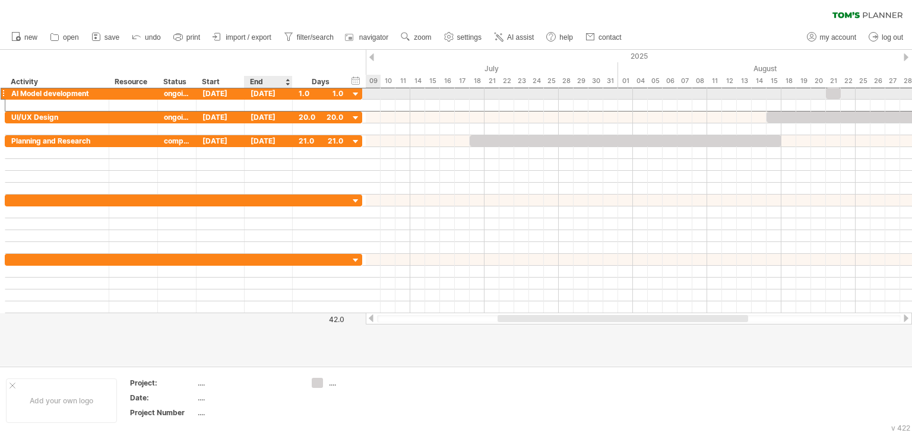
click at [287, 95] on div "[DATE]" at bounding box center [269, 93] width 48 height 11
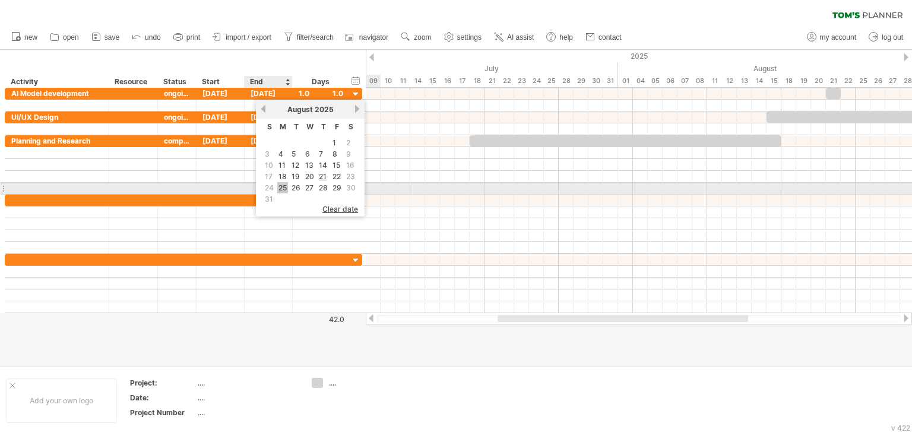
click at [281, 186] on link "25" at bounding box center [282, 187] width 11 height 11
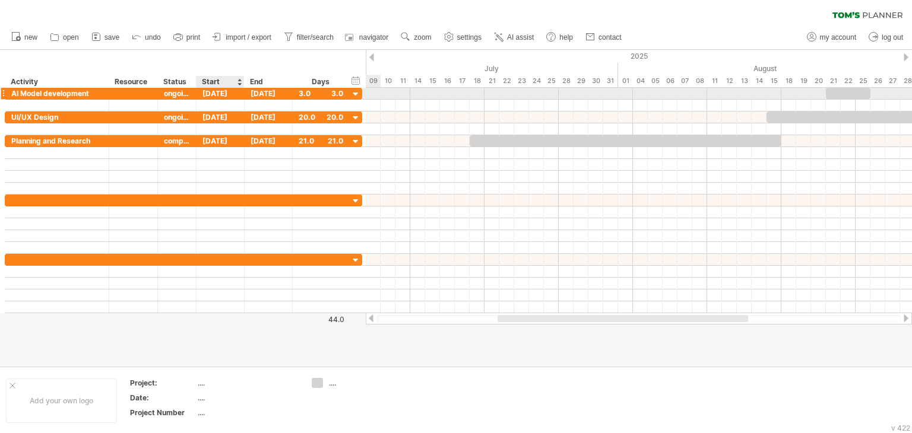
click at [223, 94] on div "[DATE]" at bounding box center [221, 93] width 48 height 11
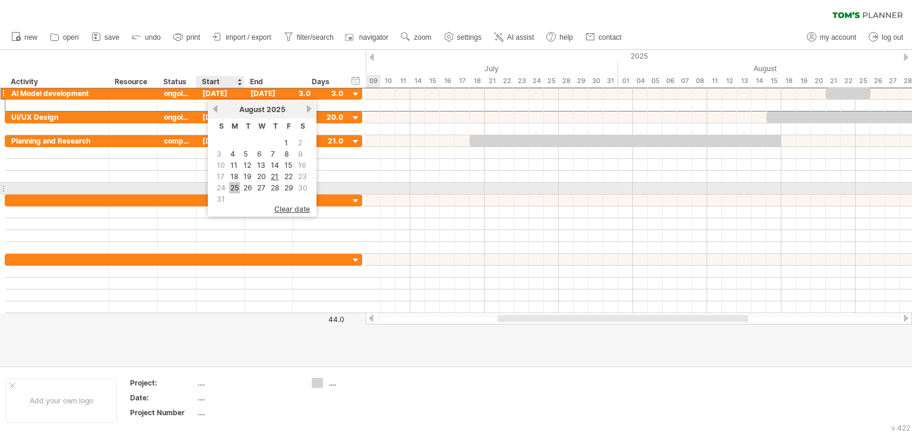
click at [238, 186] on link "25" at bounding box center [234, 187] width 11 height 11
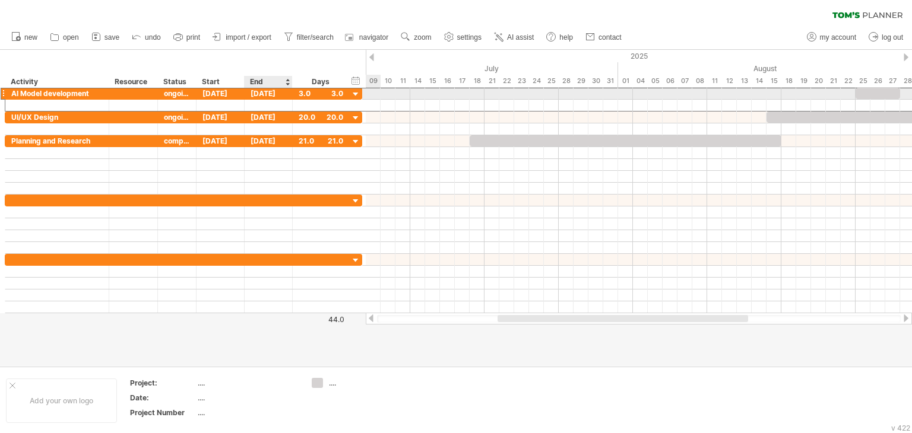
click at [273, 96] on div "[DATE]" at bounding box center [269, 93] width 48 height 11
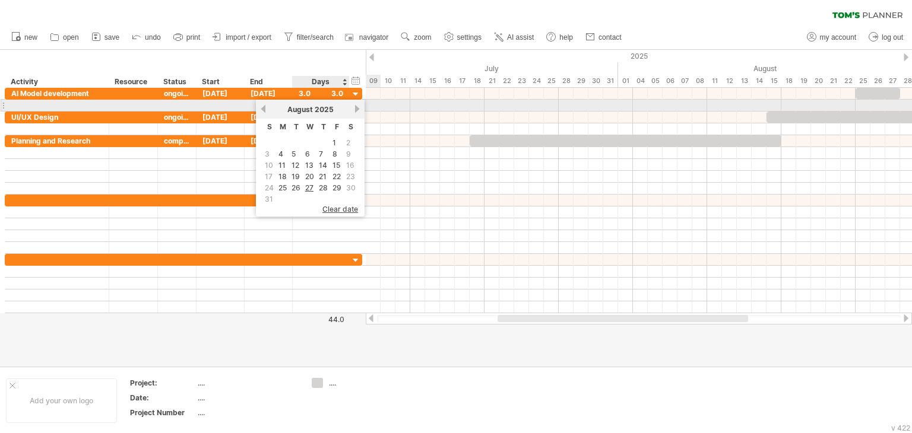
click at [353, 109] on link "next" at bounding box center [357, 109] width 9 height 9
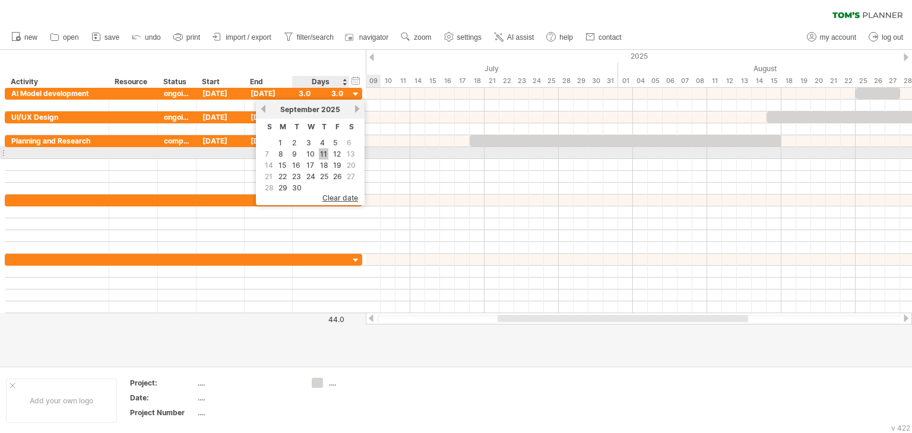
click at [319, 151] on link "11" at bounding box center [324, 153] width 10 height 11
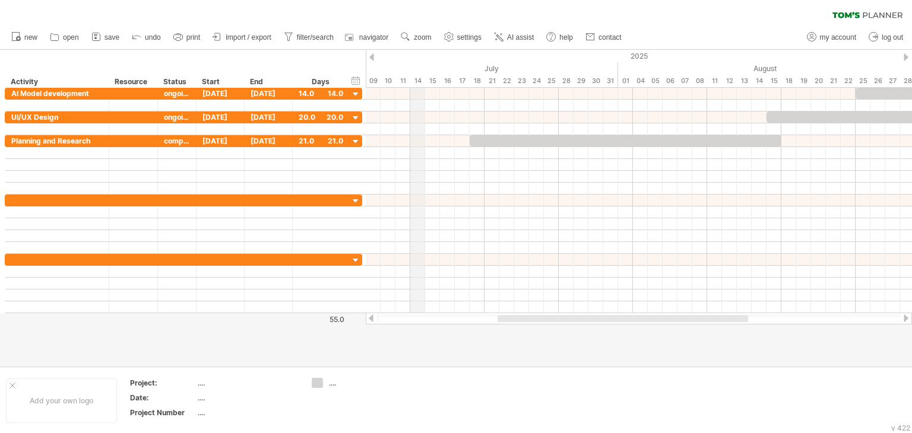
click at [416, 64] on div "July" at bounding box center [447, 68] width 341 height 12
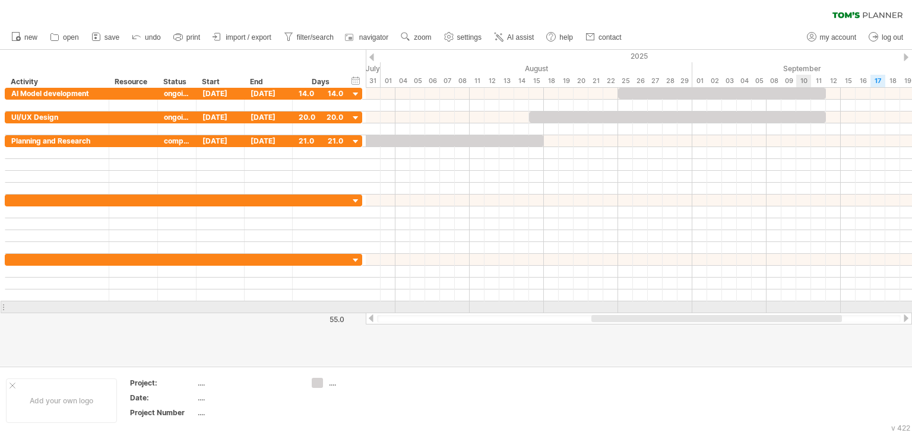
drag, startPoint x: 708, startPoint y: 317, endPoint x: 802, endPoint y: 313, distance: 93.9
click at [802, 313] on div at bounding box center [639, 319] width 546 height 12
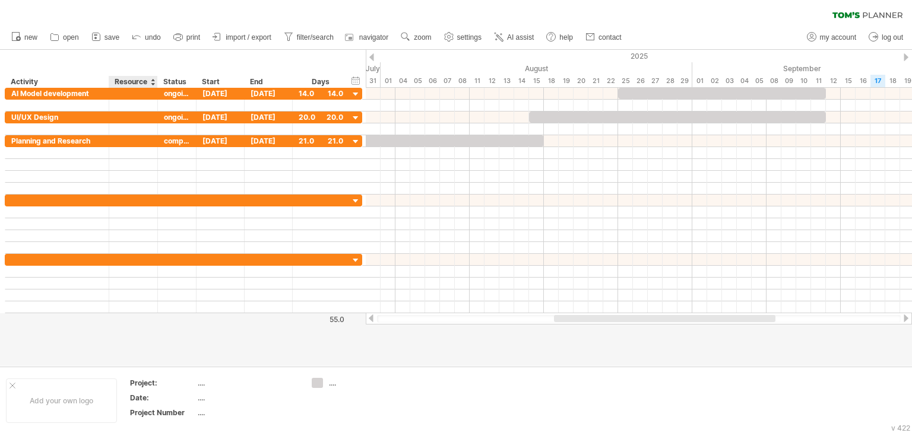
click at [140, 81] on div "Resource" at bounding box center [133, 82] width 36 height 12
click at [151, 81] on div at bounding box center [152, 82] width 5 height 12
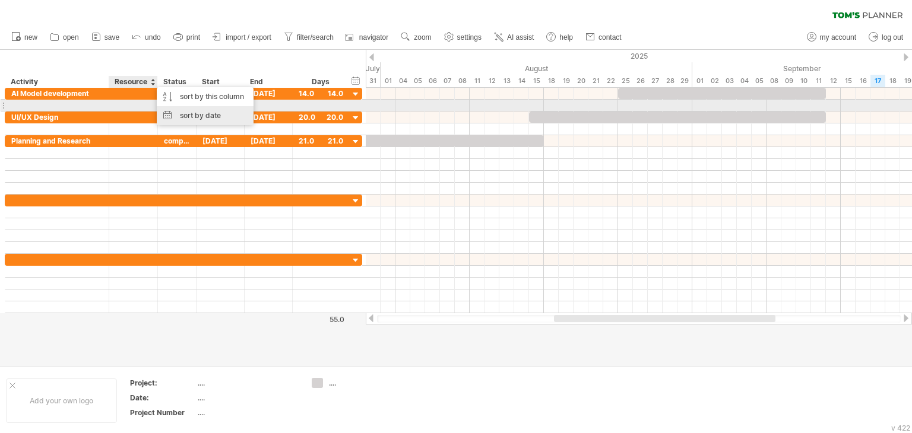
click at [176, 112] on div "sort by date" at bounding box center [205, 115] width 97 height 19
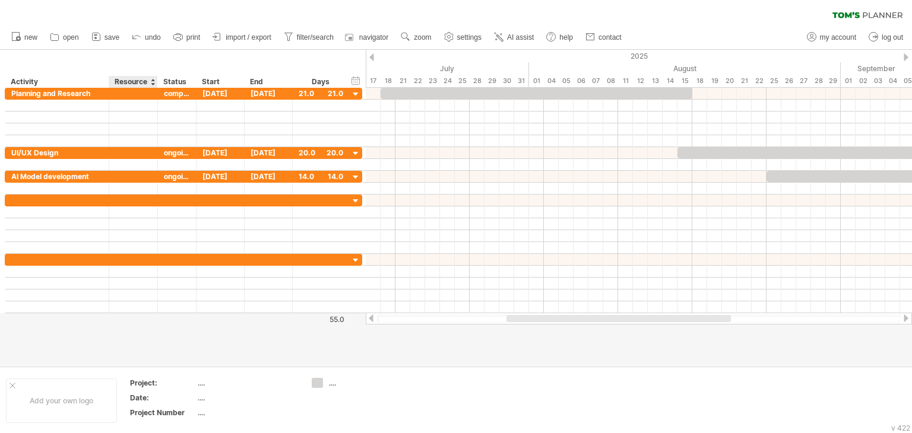
click at [150, 81] on div "Resource" at bounding box center [133, 82] width 36 height 12
click at [155, 81] on div at bounding box center [157, 82] width 4 height 12
click at [151, 82] on div at bounding box center [152, 82] width 5 height 12
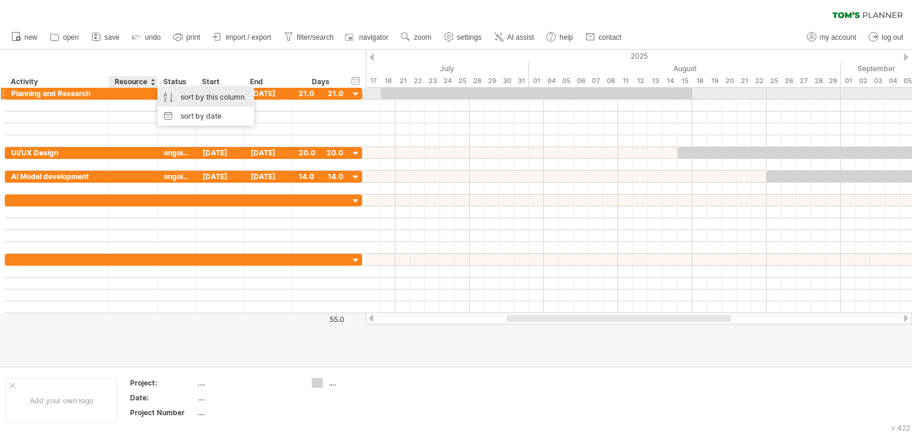
click at [167, 93] on div "sort by this column" at bounding box center [205, 97] width 97 height 19
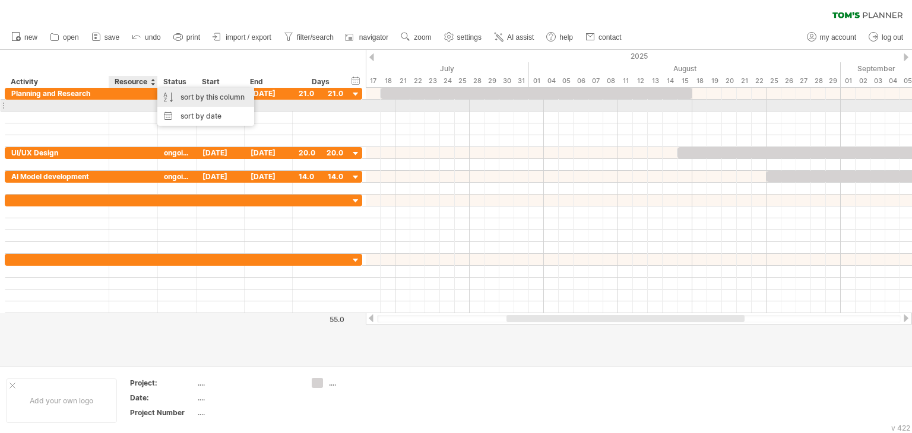
click at [173, 100] on div "sort by this column" at bounding box center [205, 97] width 97 height 19
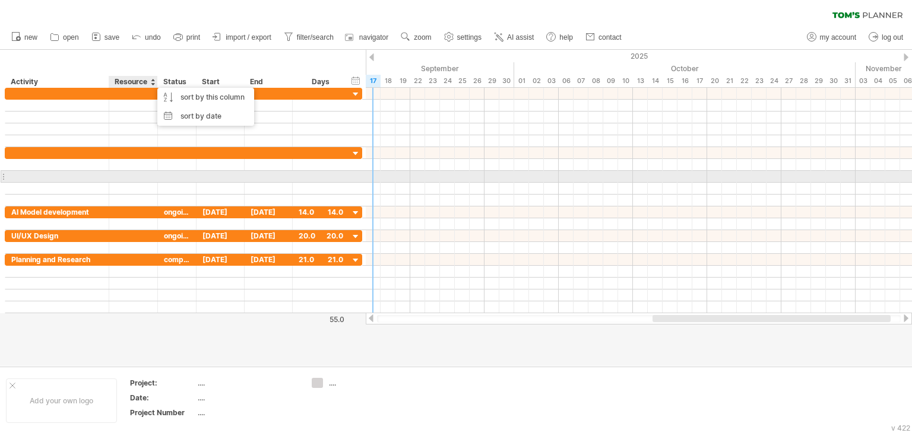
click at [214, 179] on div at bounding box center [221, 176] width 48 height 11
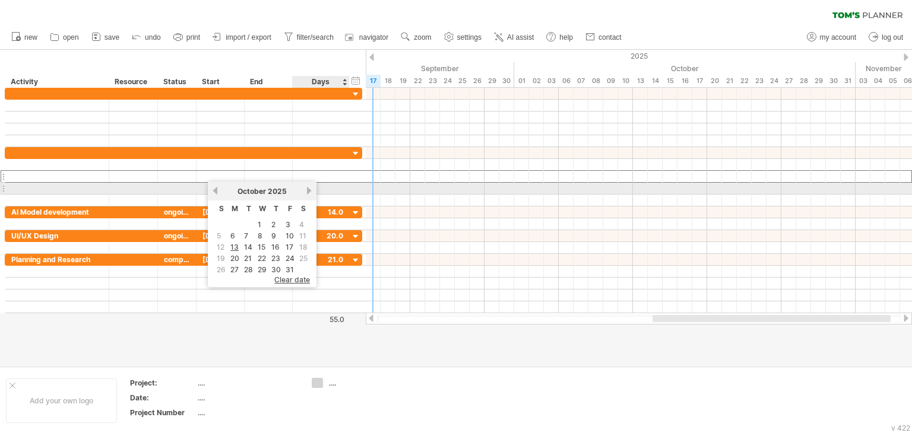
click at [306, 188] on link "next" at bounding box center [309, 190] width 9 height 9
click at [216, 189] on link "previous" at bounding box center [215, 190] width 9 height 9
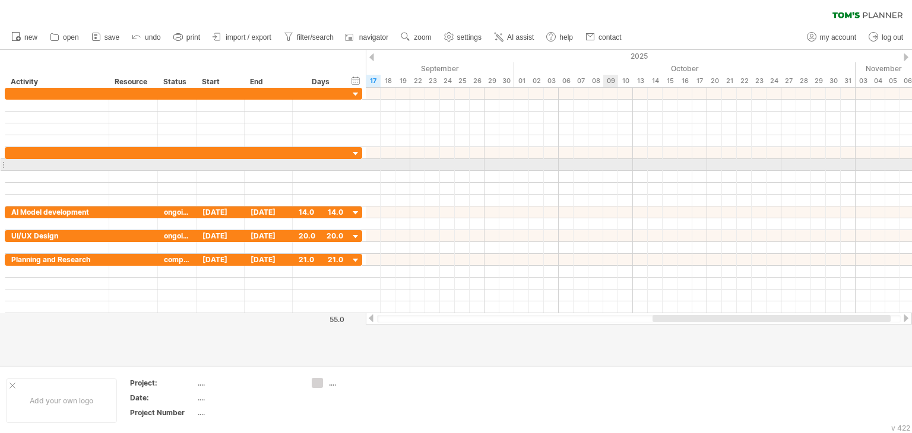
drag, startPoint x: 608, startPoint y: 169, endPoint x: 460, endPoint y: 166, distance: 148.5
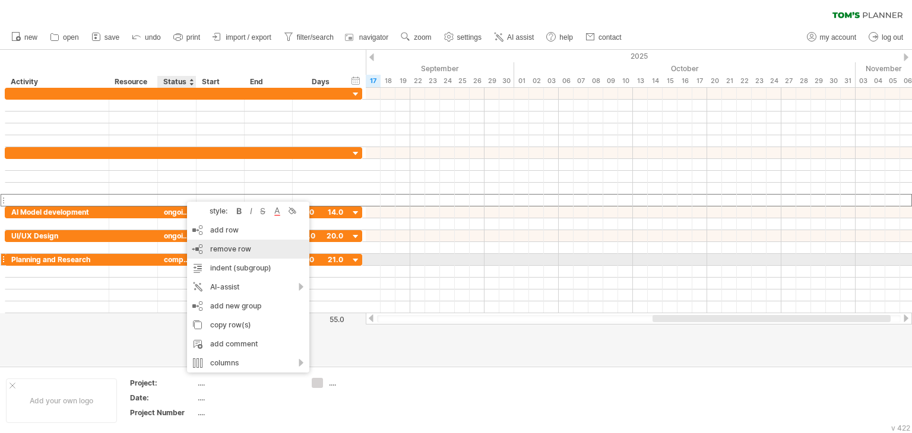
click at [245, 248] on span "remove row" at bounding box center [230, 249] width 41 height 9
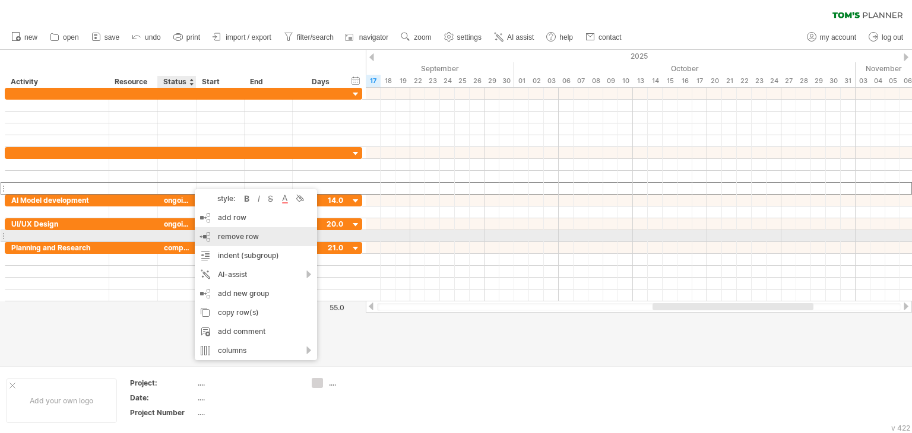
click at [227, 232] on span "remove row" at bounding box center [238, 236] width 41 height 9
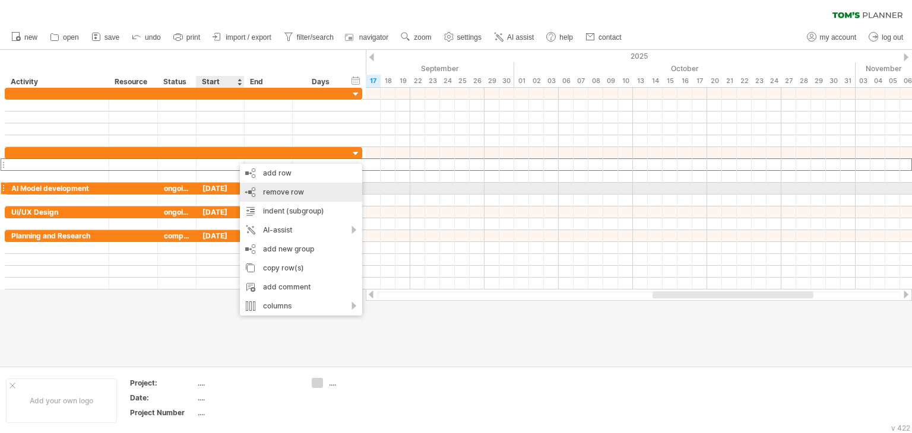
click at [264, 191] on span "remove row" at bounding box center [283, 192] width 41 height 9
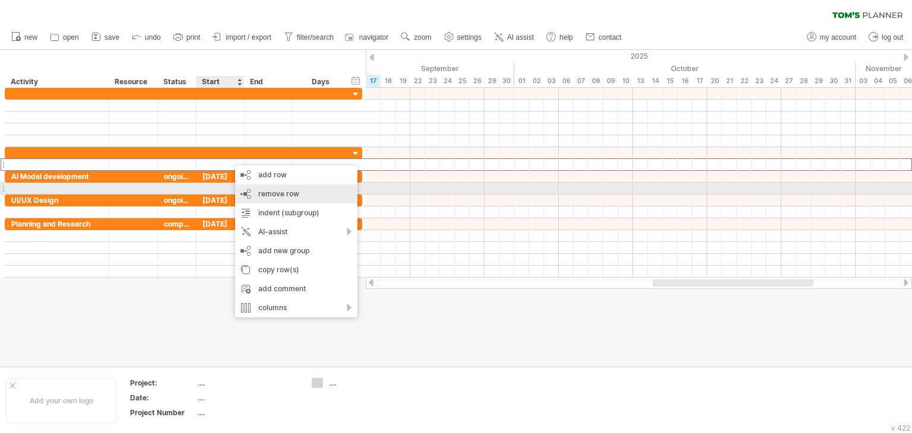
click at [267, 193] on span "remove row" at bounding box center [278, 193] width 41 height 9
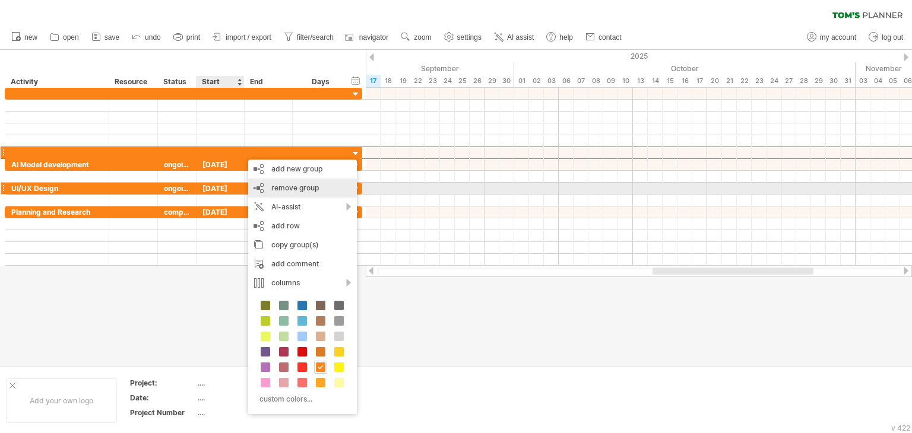
click at [271, 189] on span "remove group" at bounding box center [295, 187] width 48 height 9
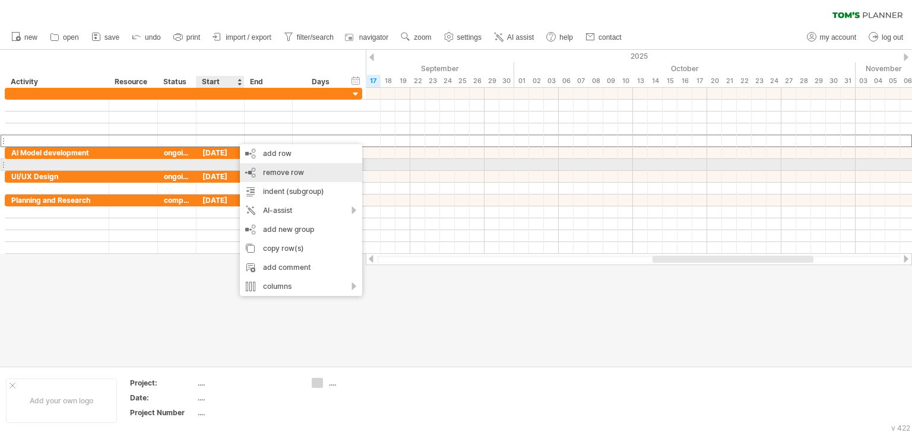
click at [267, 169] on span "remove row" at bounding box center [283, 172] width 41 height 9
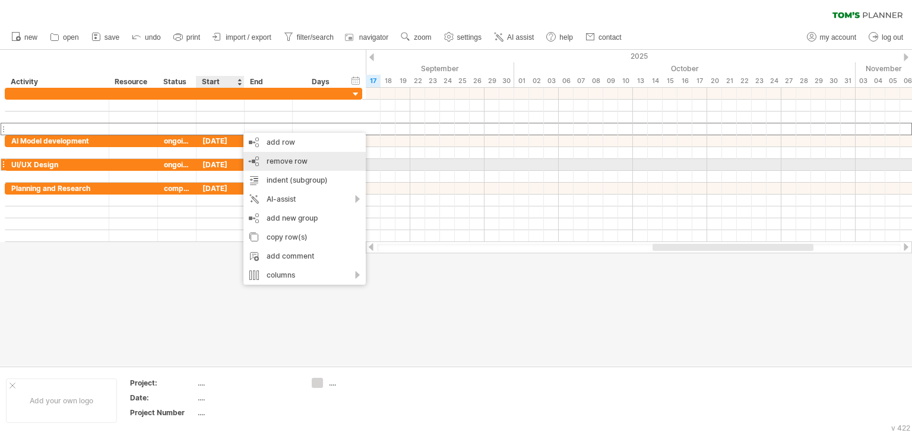
drag, startPoint x: 274, startPoint y: 164, endPoint x: 260, endPoint y: 146, distance: 23.3
click at [273, 163] on span "remove row" at bounding box center [287, 161] width 41 height 9
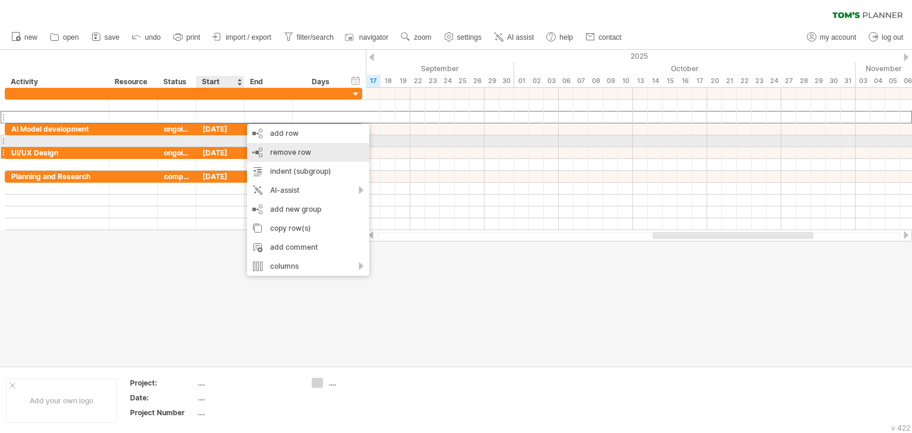
click at [267, 147] on div "remove row remove selected rows" at bounding box center [308, 152] width 122 height 19
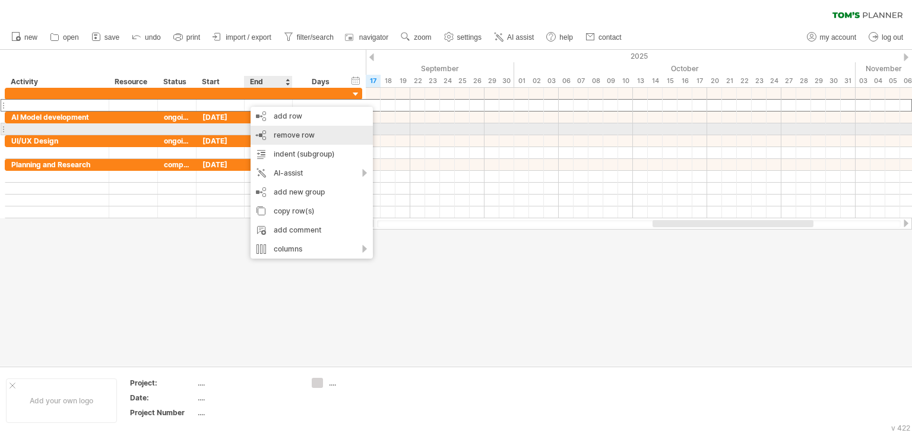
click at [267, 134] on div "remove row remove selected rows" at bounding box center [312, 135] width 122 height 19
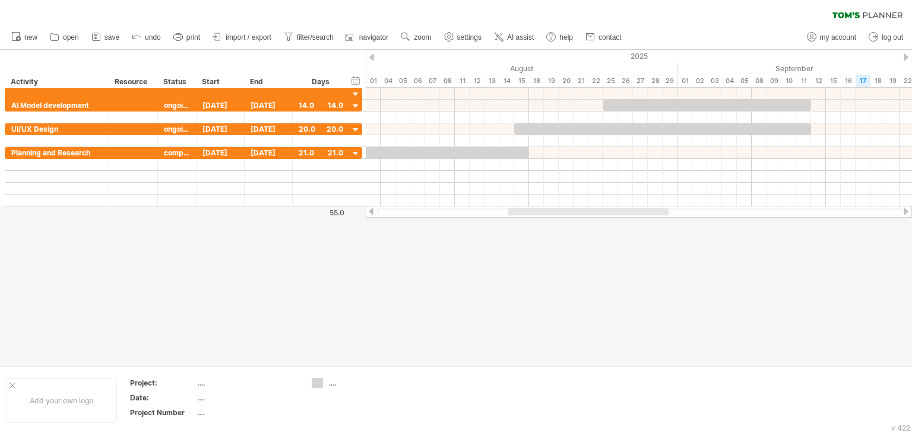
drag, startPoint x: 713, startPoint y: 211, endPoint x: 568, endPoint y: 227, distance: 145.8
click at [568, 227] on div "Trying to reach [DOMAIN_NAME] Connected again... 0% clear filter new" at bounding box center [456, 216] width 912 height 433
click at [319, 383] on div "Trying to reach [DOMAIN_NAME] Connected again... 0% clear filter new" at bounding box center [456, 216] width 912 height 433
click at [329, 384] on div "...." at bounding box center [361, 383] width 65 height 10
click at [318, 385] on div "Trying to reach [DOMAIN_NAME] Connected again... 0% clear filter new" at bounding box center [456, 216] width 912 height 433
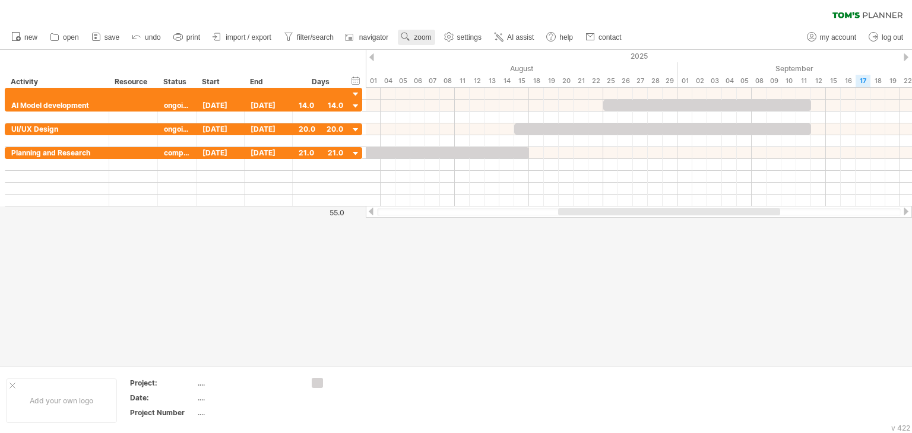
click at [416, 39] on span "zoom" at bounding box center [422, 37] width 17 height 8
click at [437, 54] on div "Month" at bounding box center [455, 54] width 66 height 19
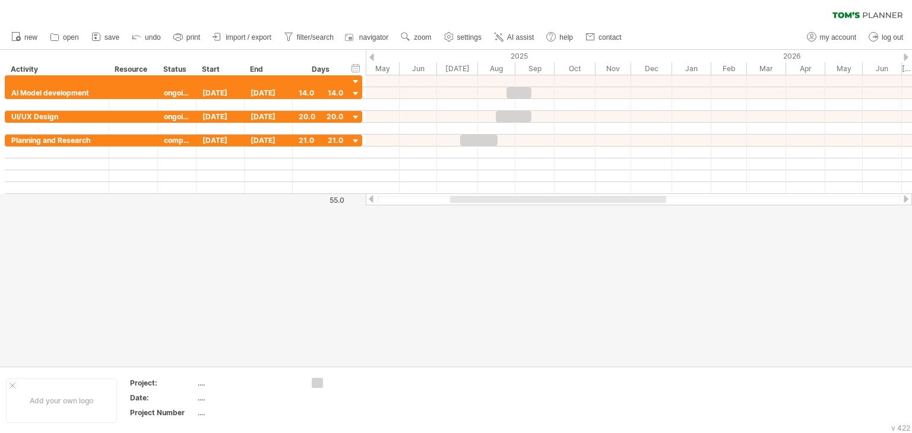
drag, startPoint x: 534, startPoint y: 200, endPoint x: 488, endPoint y: 197, distance: 46.4
click at [488, 197] on div at bounding box center [558, 199] width 216 height 7
click at [416, 41] on span "zoom" at bounding box center [422, 37] width 17 height 8
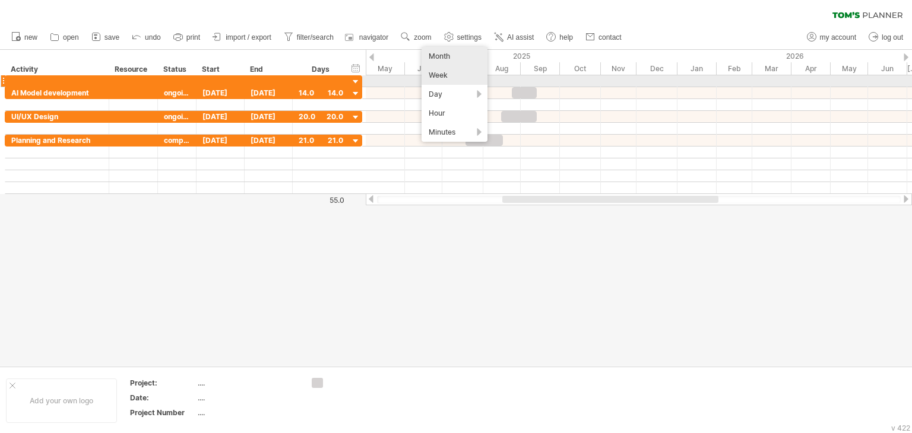
click at [434, 77] on div "Week" at bounding box center [455, 75] width 66 height 19
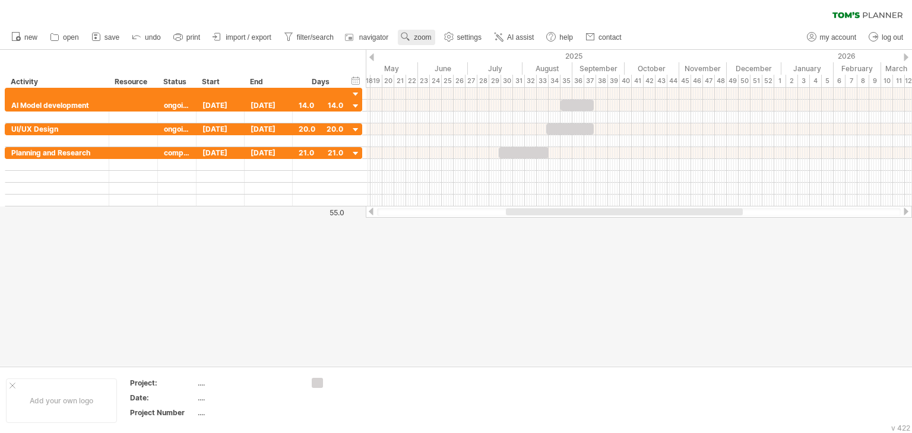
click at [431, 39] on span "zoom" at bounding box center [422, 37] width 17 height 8
click at [463, 83] on div "Day" at bounding box center [470, 92] width 66 height 19
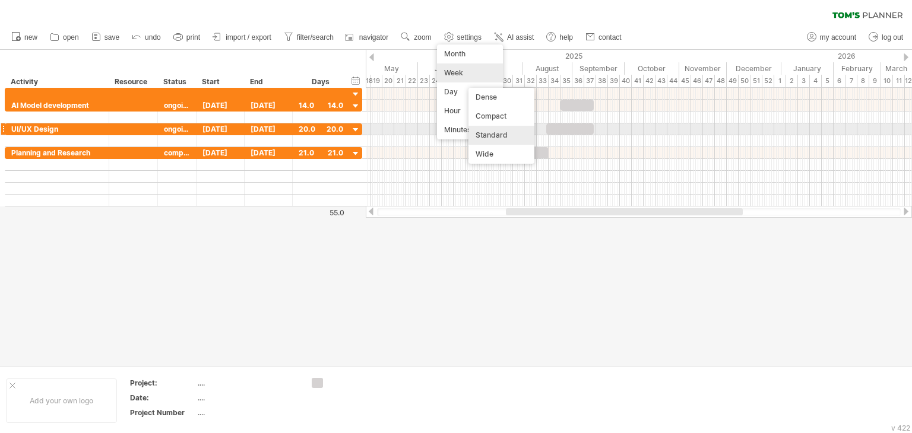
click at [492, 129] on div "Standard" at bounding box center [502, 135] width 66 height 19
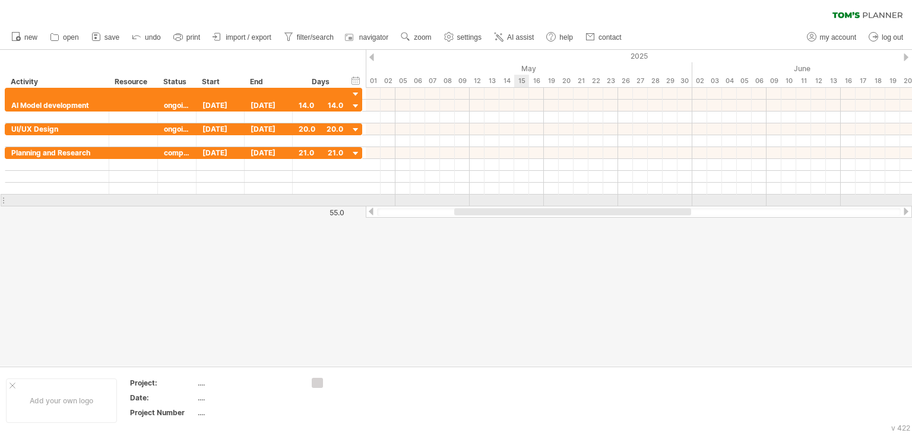
drag, startPoint x: 550, startPoint y: 207, endPoint x: 521, endPoint y: 207, distance: 29.1
click at [521, 207] on div at bounding box center [639, 212] width 546 height 12
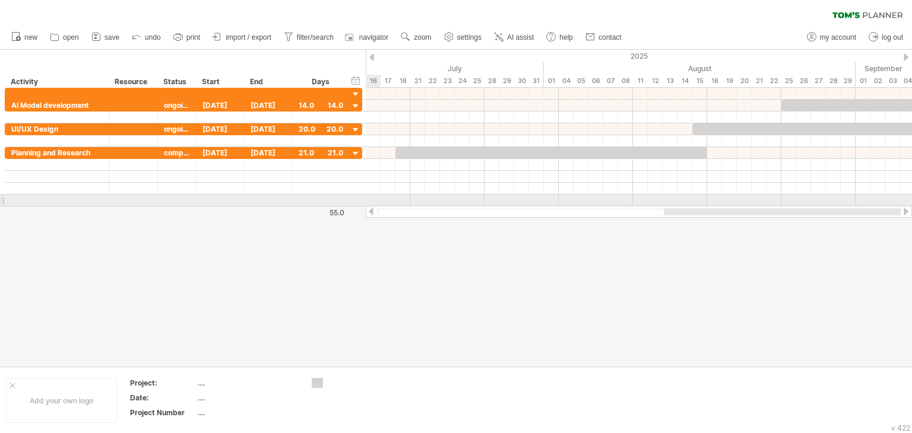
drag, startPoint x: 542, startPoint y: 211, endPoint x: 775, endPoint y: 206, distance: 233.4
click at [775, 206] on div at bounding box center [639, 212] width 546 height 12
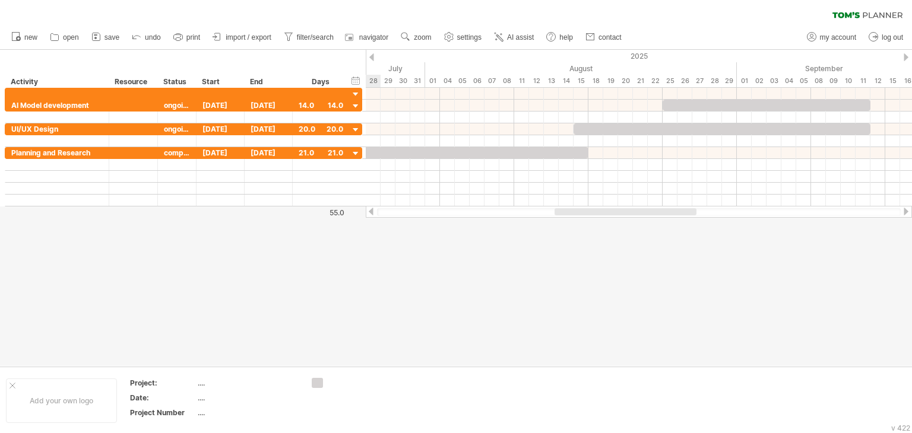
drag, startPoint x: 632, startPoint y: 210, endPoint x: 682, endPoint y: 217, distance: 50.5
click at [682, 217] on div at bounding box center [639, 212] width 546 height 12
click at [426, 39] on span "zoom" at bounding box center [422, 37] width 17 height 8
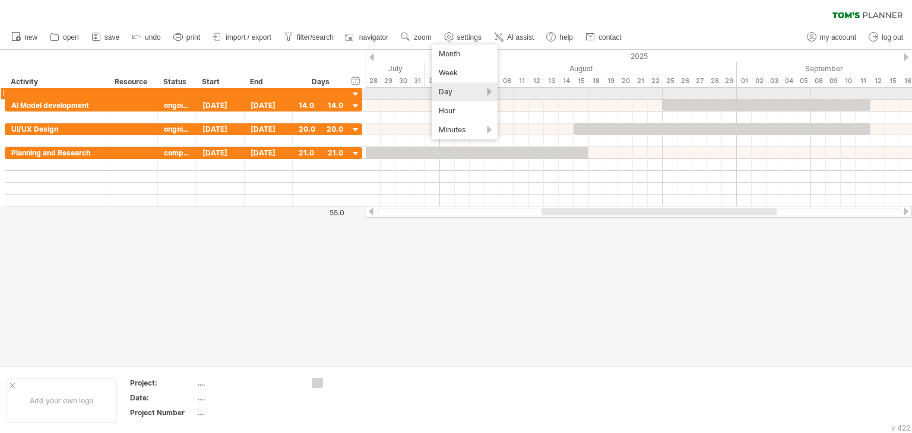
click at [458, 92] on div "Day" at bounding box center [465, 92] width 66 height 19
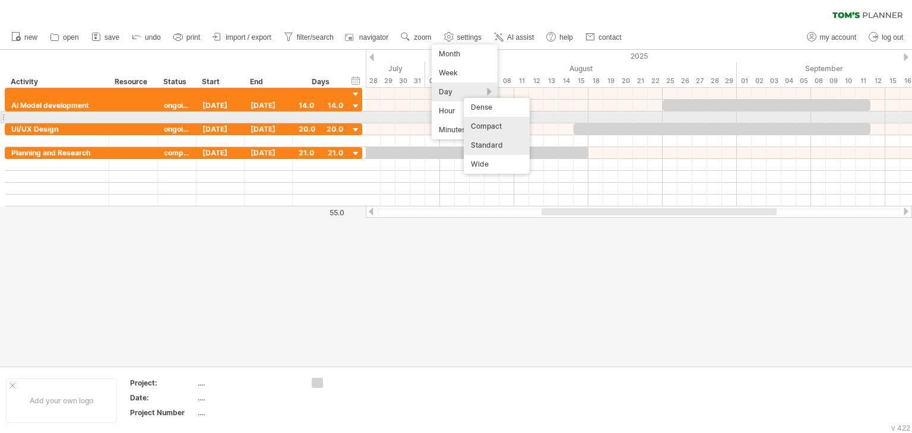
click at [475, 118] on div "Compact" at bounding box center [497, 126] width 66 height 19
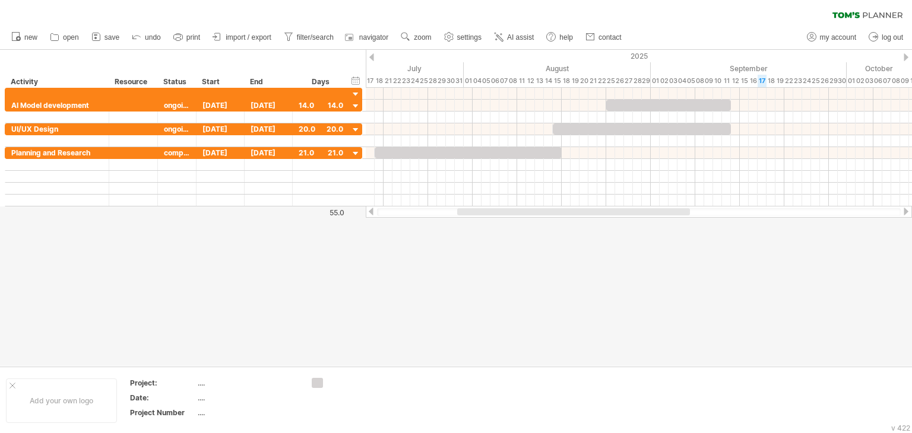
drag, startPoint x: 532, startPoint y: 211, endPoint x: 510, endPoint y: 212, distance: 22.6
click at [510, 212] on div at bounding box center [573, 211] width 233 height 7
click at [425, 39] on span "zoom" at bounding box center [422, 37] width 17 height 8
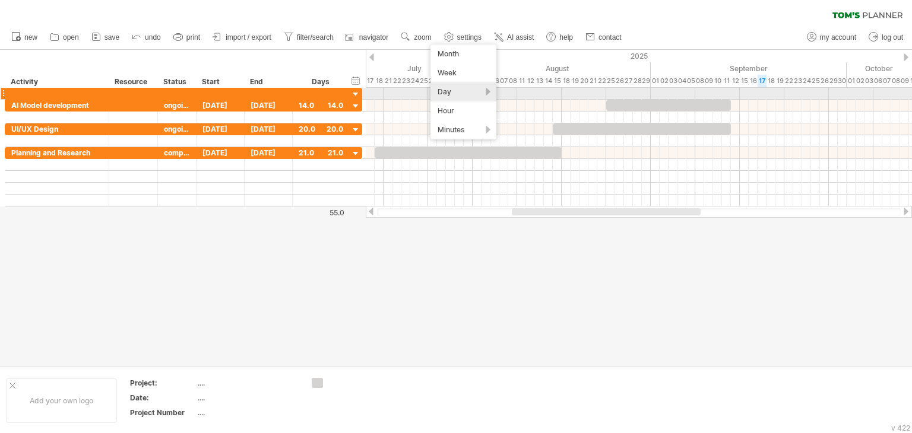
click at [466, 95] on div "Day" at bounding box center [464, 92] width 66 height 19
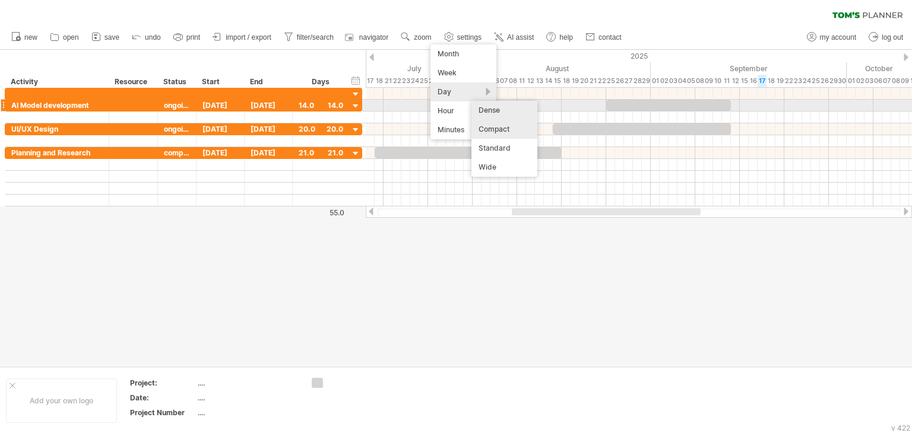
click at [476, 107] on div "Dense" at bounding box center [505, 110] width 66 height 19
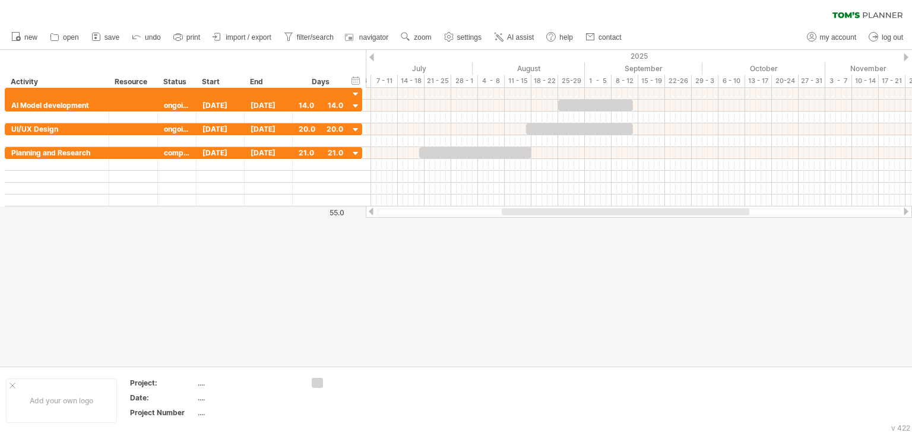
drag, startPoint x: 560, startPoint y: 211, endPoint x: 537, endPoint y: 212, distance: 22.6
click at [537, 212] on div at bounding box center [626, 211] width 248 height 7
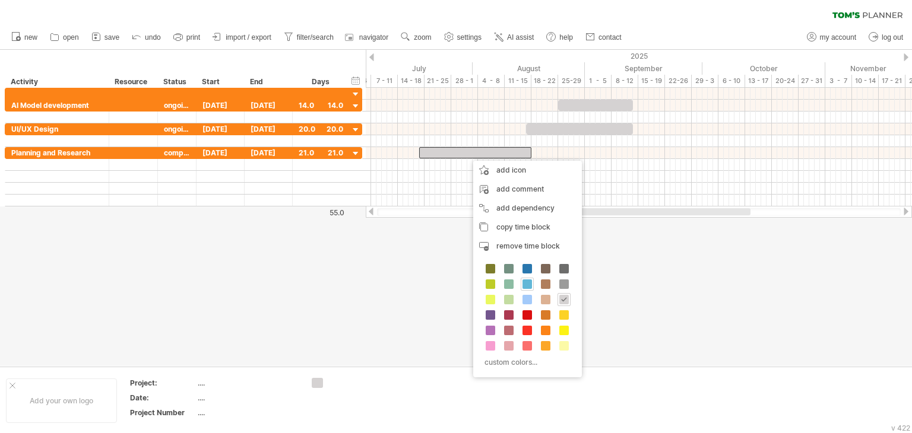
click at [528, 283] on span at bounding box center [528, 285] width 10 height 10
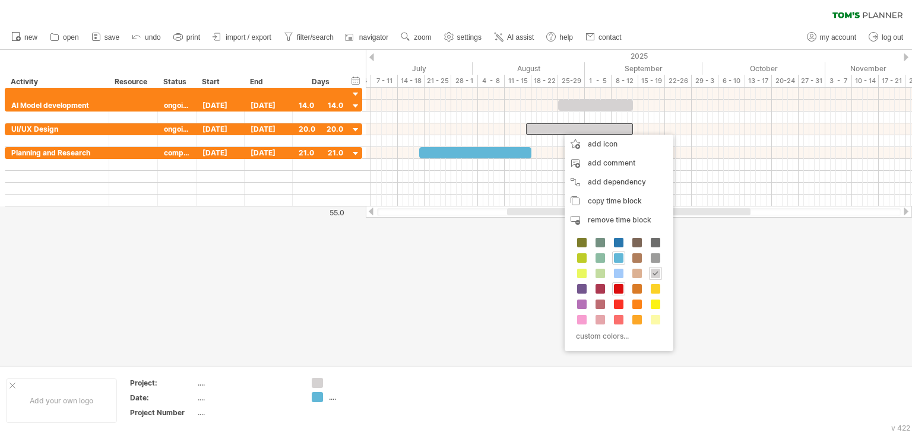
click at [622, 286] on span at bounding box center [619, 289] width 10 height 10
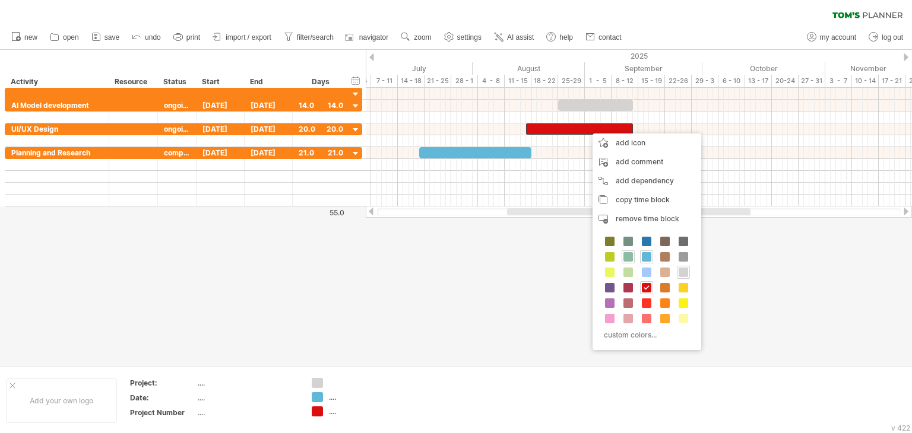
click at [622, 257] on div at bounding box center [628, 257] width 13 height 13
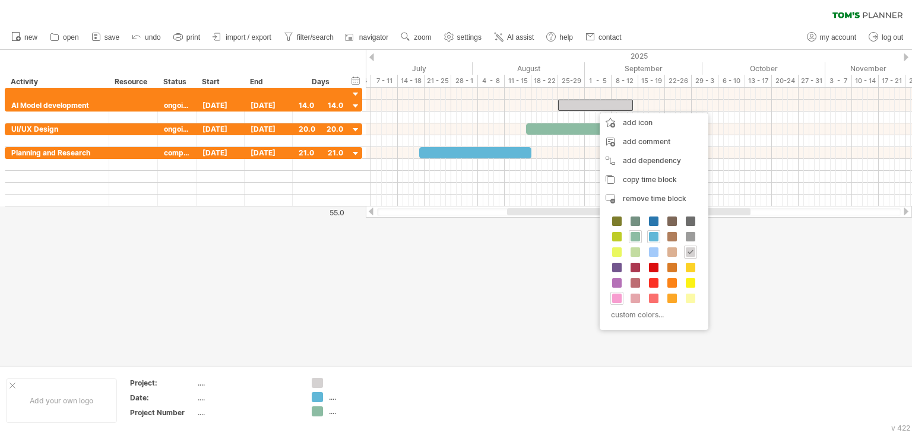
click at [616, 294] on span at bounding box center [617, 299] width 10 height 10
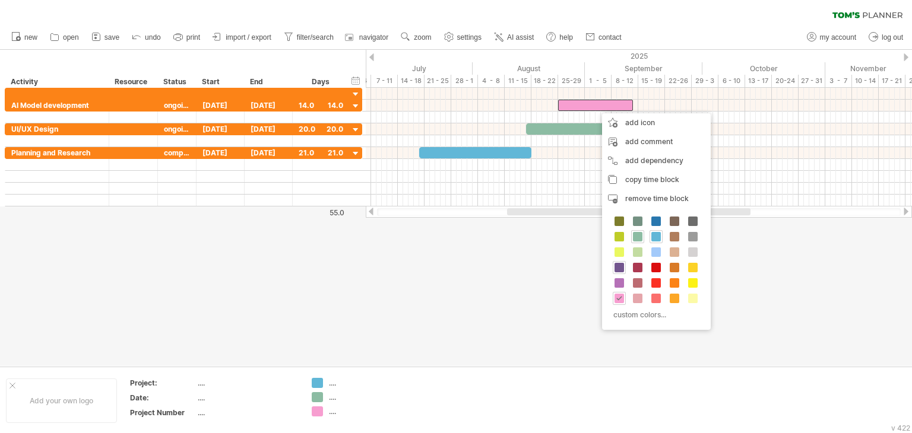
click at [621, 263] on span at bounding box center [620, 268] width 10 height 10
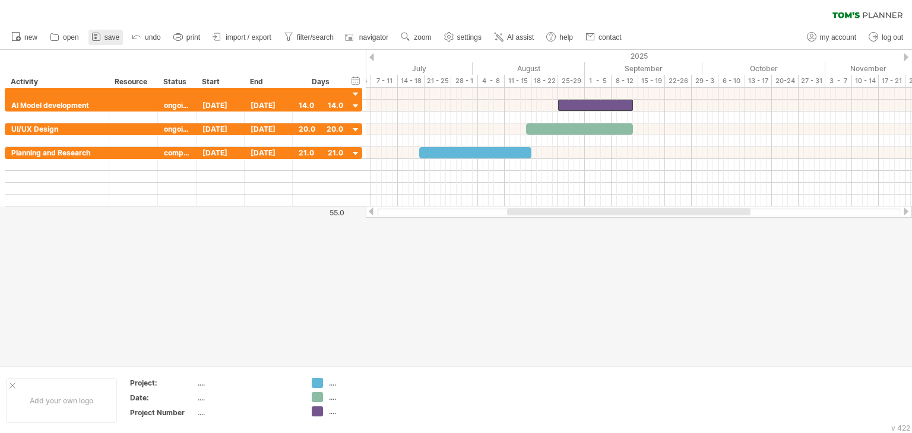
click at [112, 36] on span "save" at bounding box center [112, 37] width 15 height 8
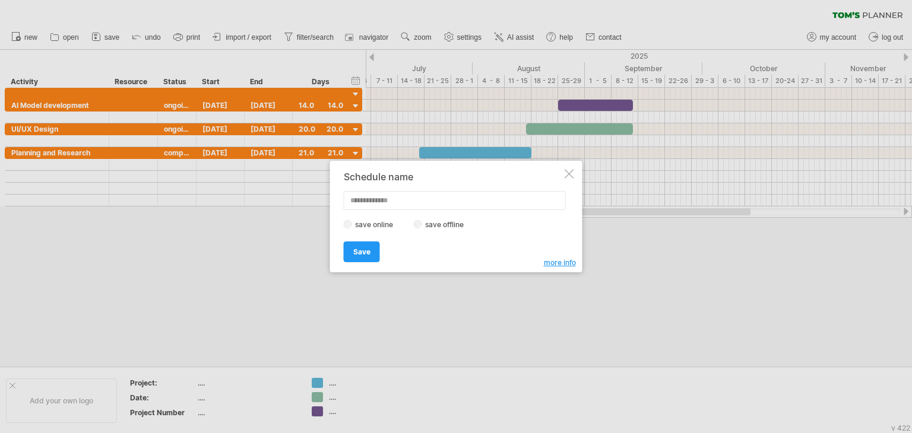
click at [568, 172] on div at bounding box center [570, 174] width 10 height 10
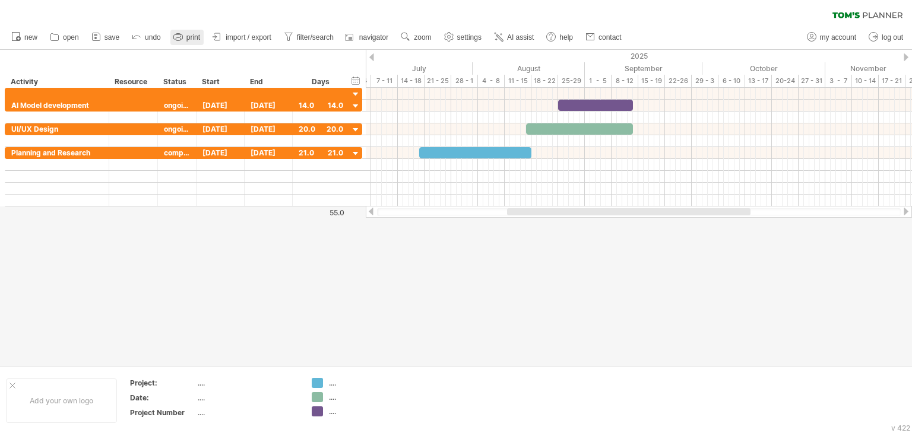
click at [199, 34] on span "print" at bounding box center [193, 37] width 14 height 8
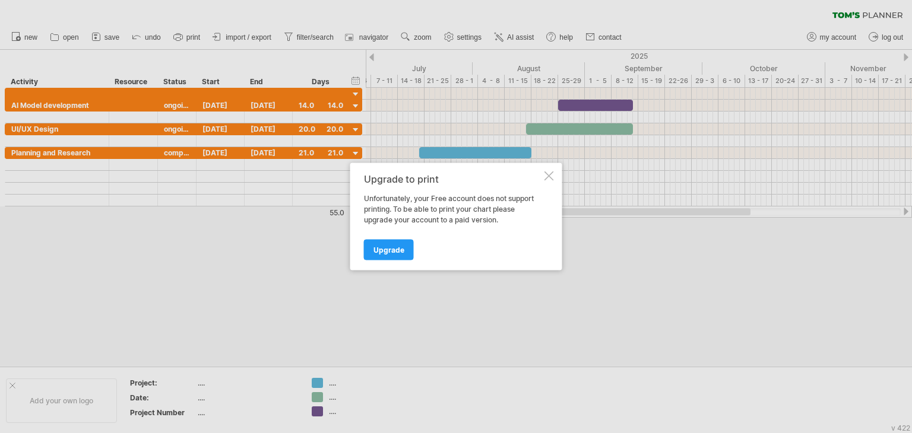
click at [553, 174] on div at bounding box center [550, 177] width 10 height 10
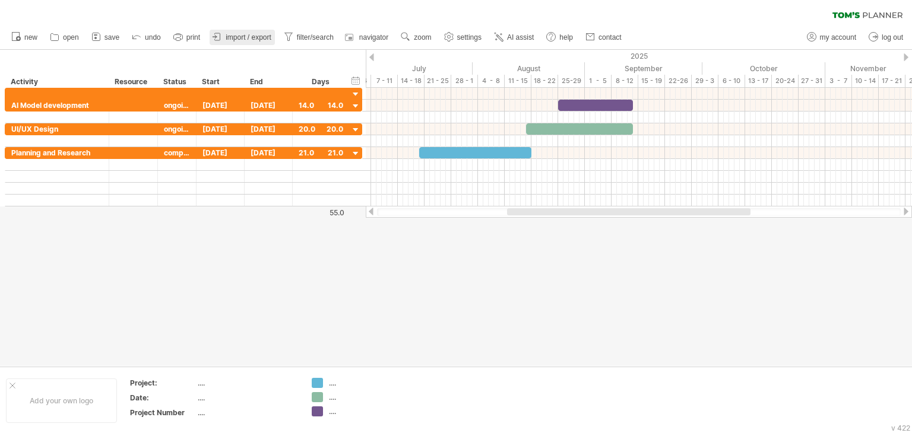
click at [244, 36] on span "import / export" at bounding box center [249, 37] width 46 height 8
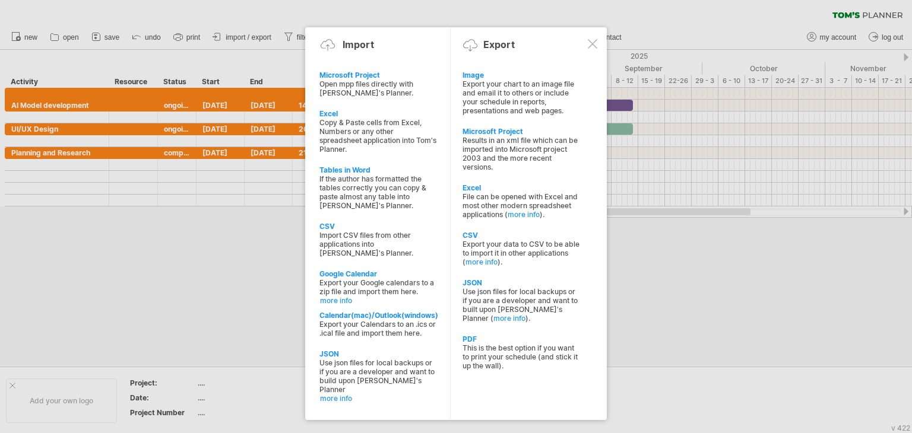
click at [588, 45] on div at bounding box center [593, 44] width 10 height 10
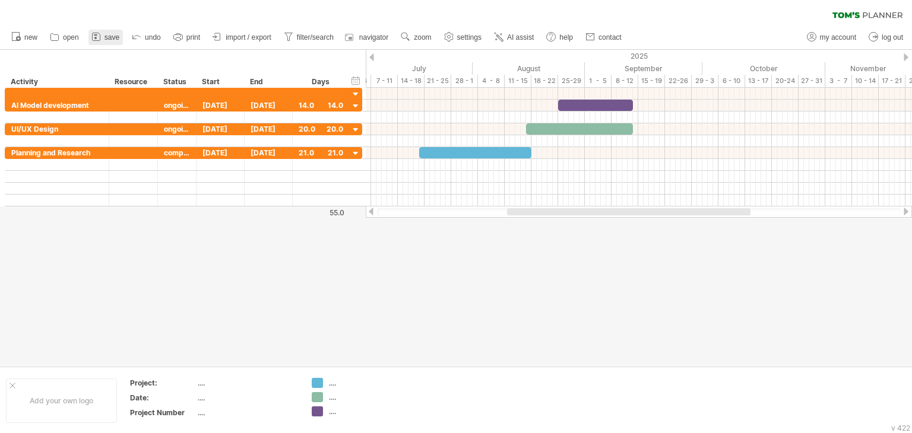
click at [93, 39] on icon at bounding box center [96, 37] width 12 height 12
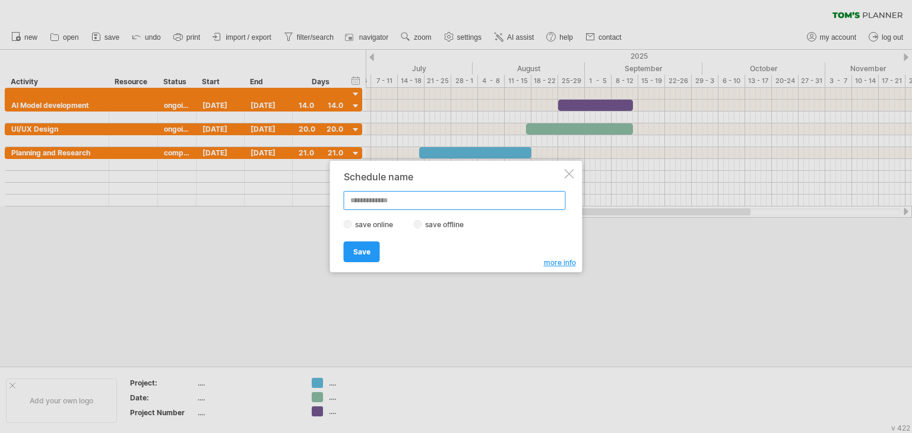
click at [352, 200] on input "text" at bounding box center [455, 200] width 222 height 19
type input "*****"
click at [374, 252] on link "Save" at bounding box center [362, 252] width 36 height 21
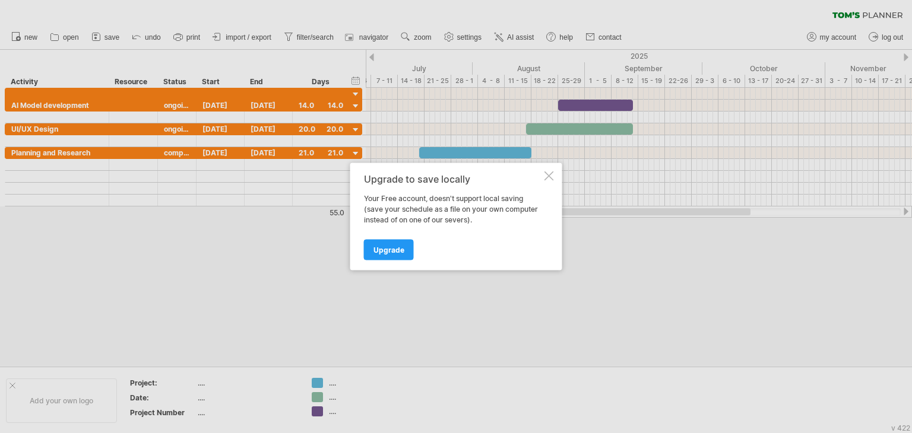
click at [549, 176] on div at bounding box center [550, 177] width 10 height 10
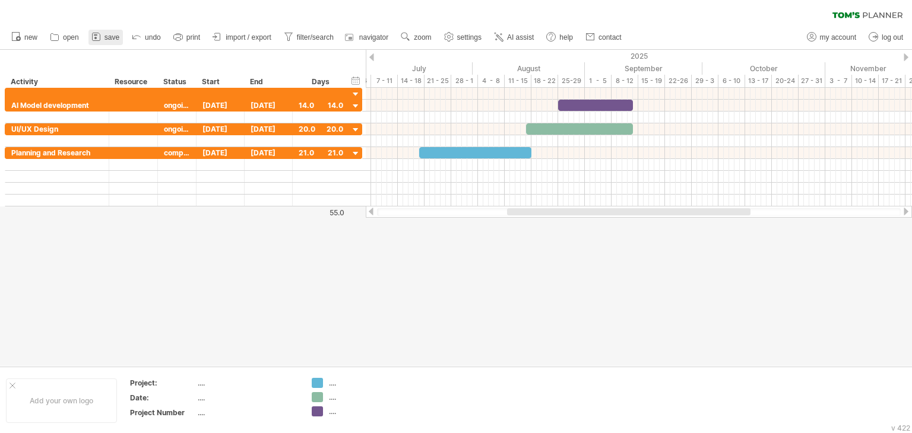
click at [110, 36] on span "save" at bounding box center [112, 37] width 15 height 8
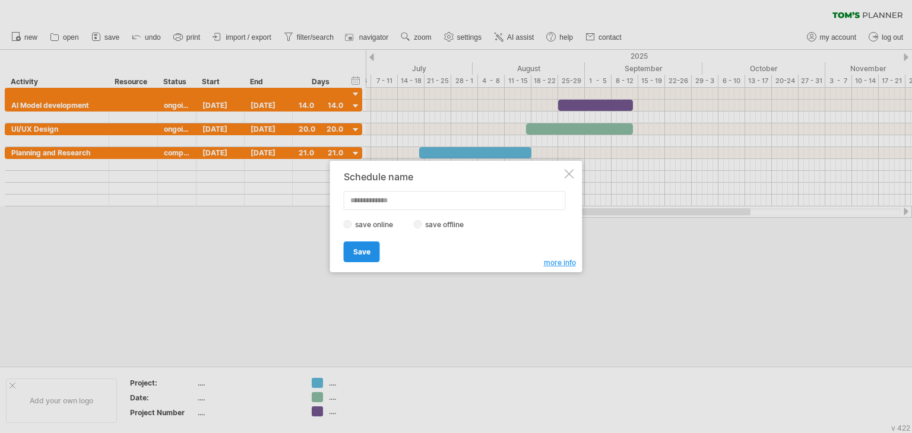
click at [365, 250] on span "Save" at bounding box center [361, 252] width 17 height 9
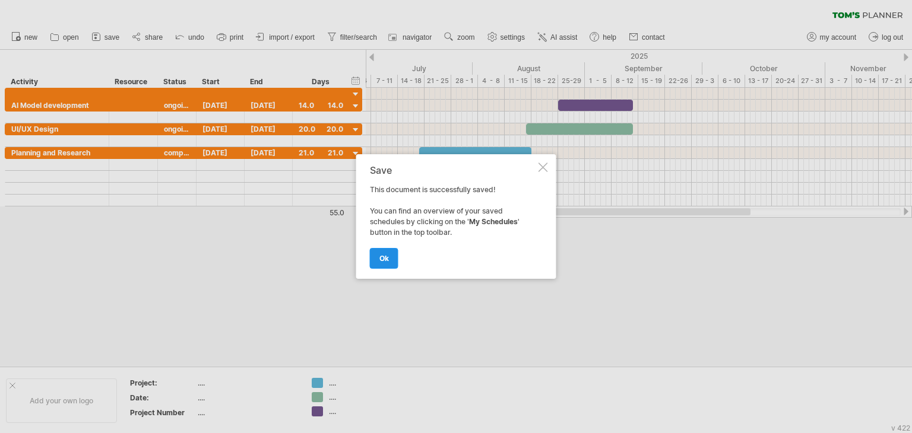
click at [387, 258] on span "ok" at bounding box center [384, 258] width 10 height 9
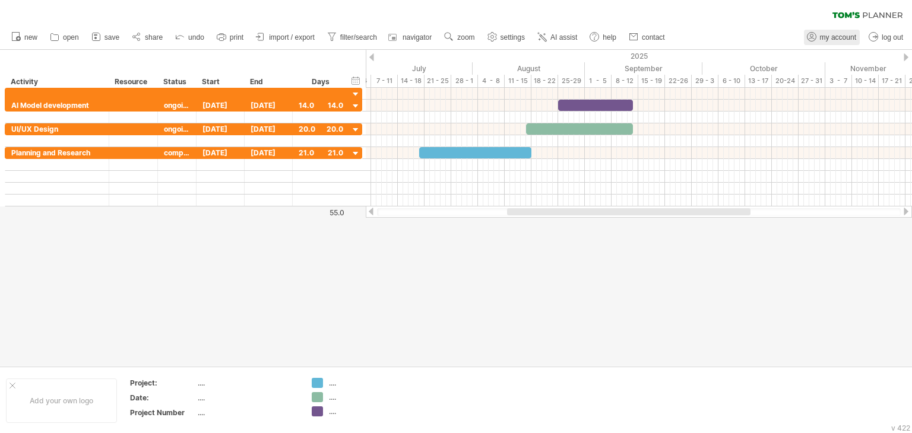
click at [838, 32] on link "my account" at bounding box center [832, 37] width 56 height 15
type input "**********"
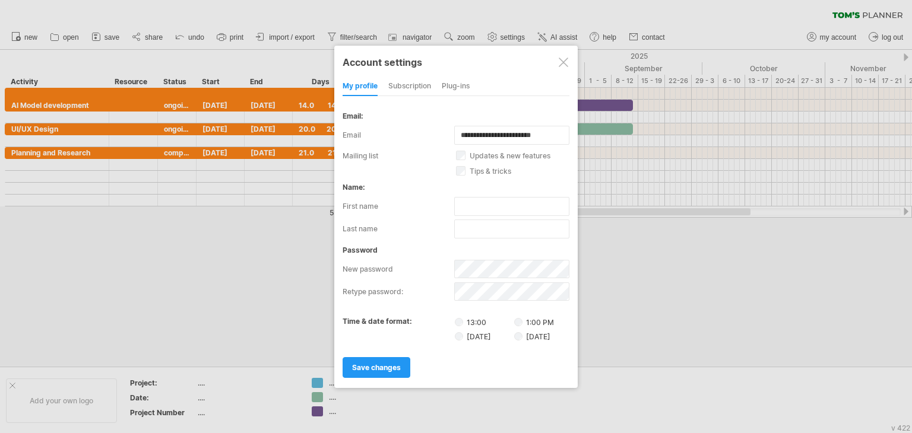
click at [393, 86] on div "subscription" at bounding box center [409, 86] width 43 height 19
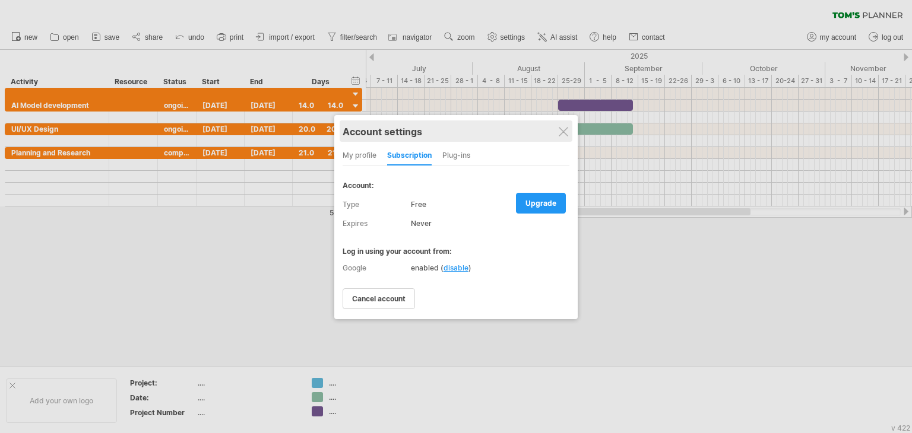
click at [567, 136] on div "Account settings" at bounding box center [456, 131] width 227 height 21
click at [30, 10] on div at bounding box center [456, 216] width 912 height 433
